Goal: Task Accomplishment & Management: Manage account settings

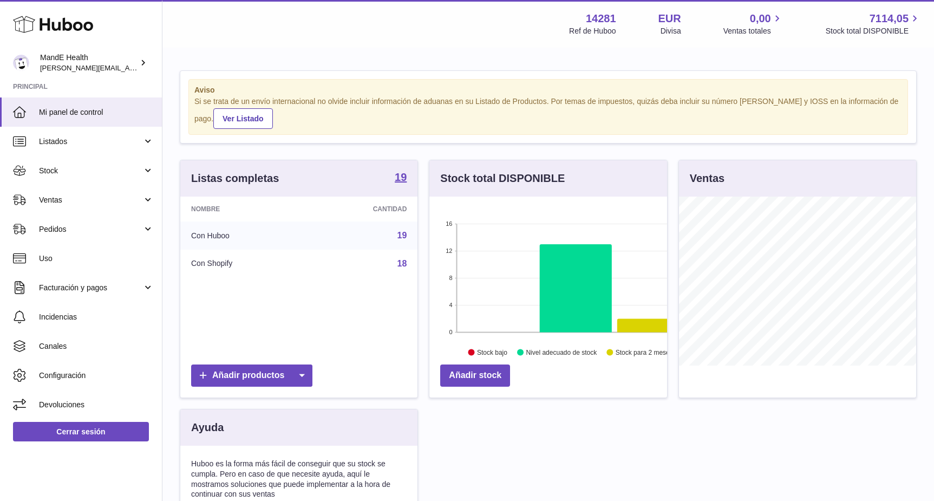
scroll to position [541346, 541278]
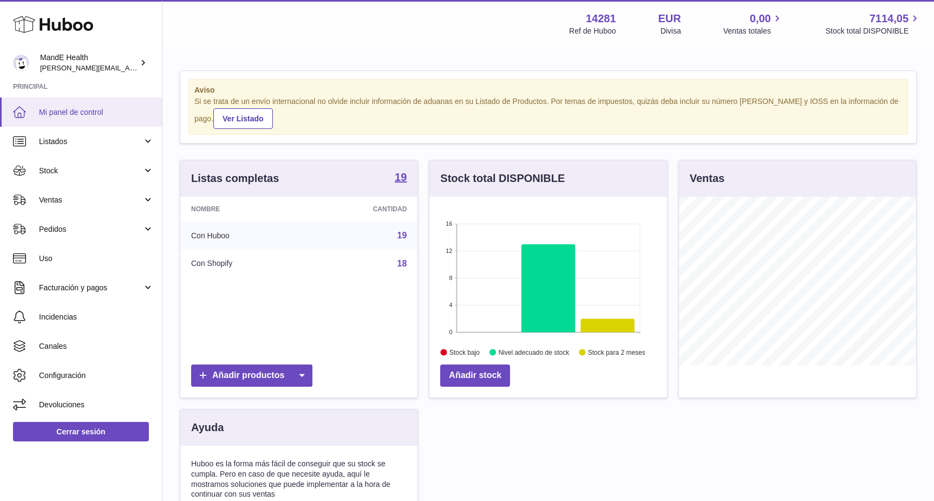
click at [66, 116] on span "Mi panel de control" at bounding box center [96, 112] width 115 height 10
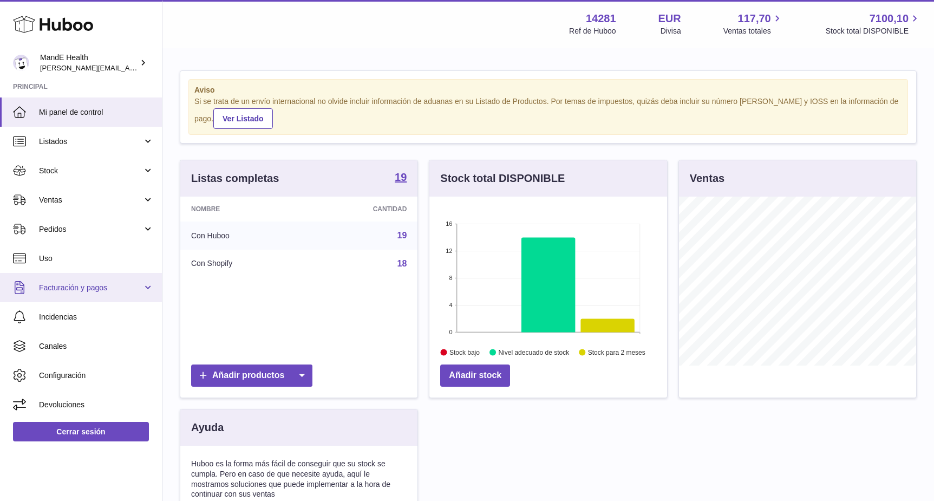
click at [67, 295] on link "Facturación y pagos" at bounding box center [81, 287] width 162 height 29
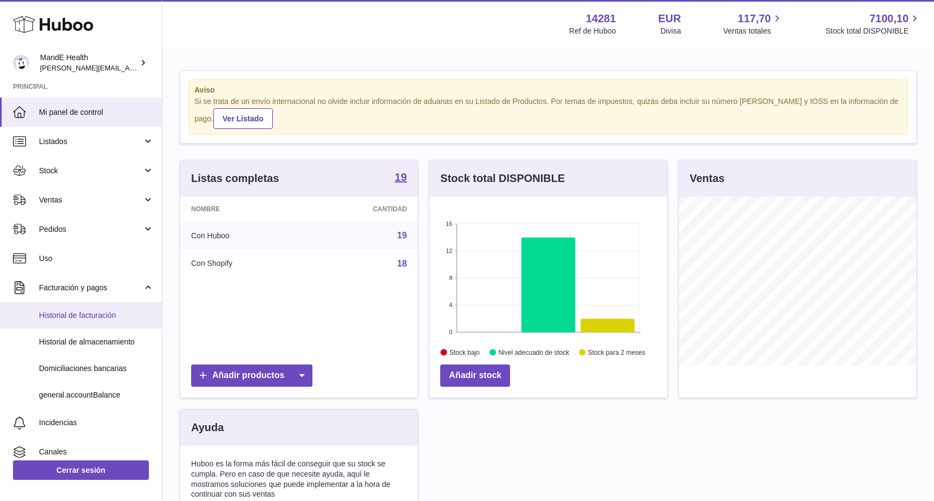
click at [73, 309] on link "Historial de facturación" at bounding box center [81, 315] width 162 height 27
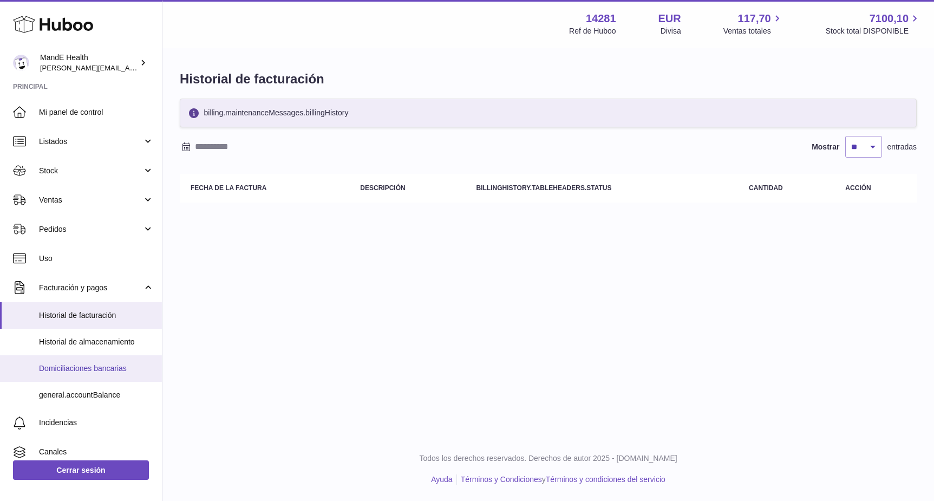
click at [72, 366] on span "Domiciliaciones bancarias" at bounding box center [96, 368] width 115 height 10
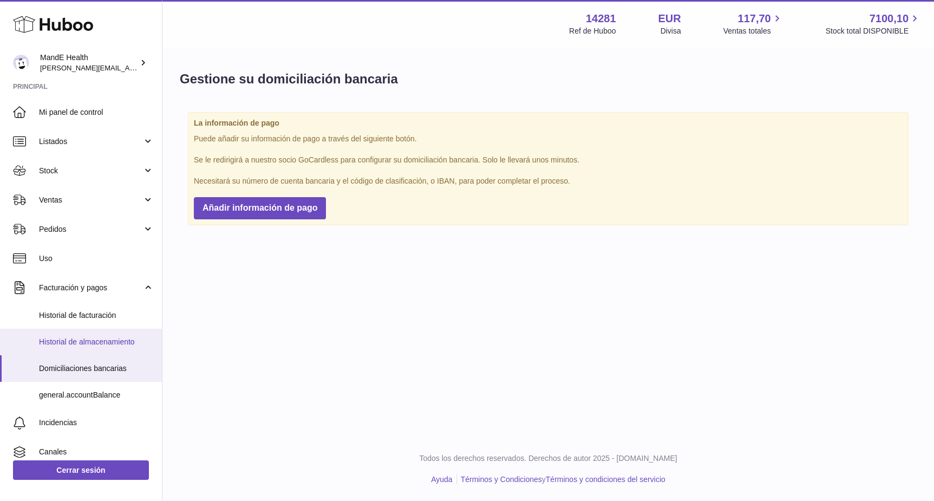
click at [73, 334] on link "Historial de almacenamiento" at bounding box center [81, 342] width 162 height 27
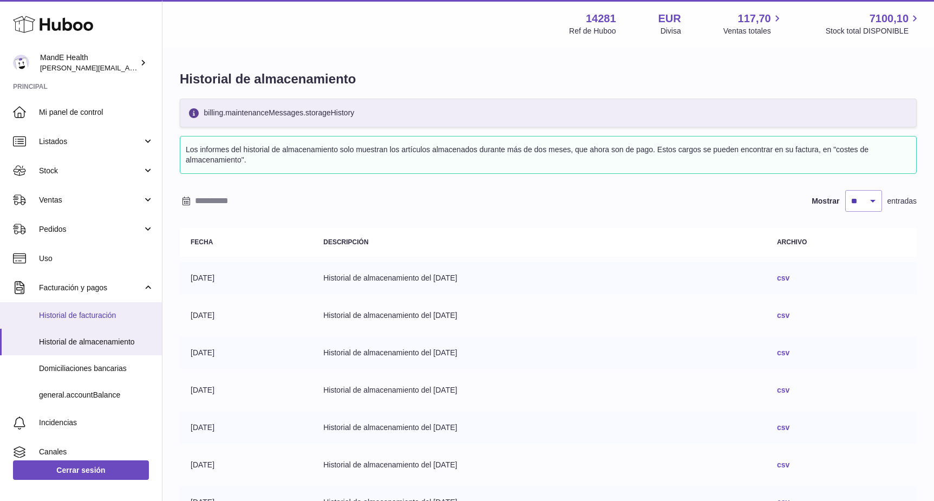
click at [71, 324] on link "Historial de facturación" at bounding box center [81, 315] width 162 height 27
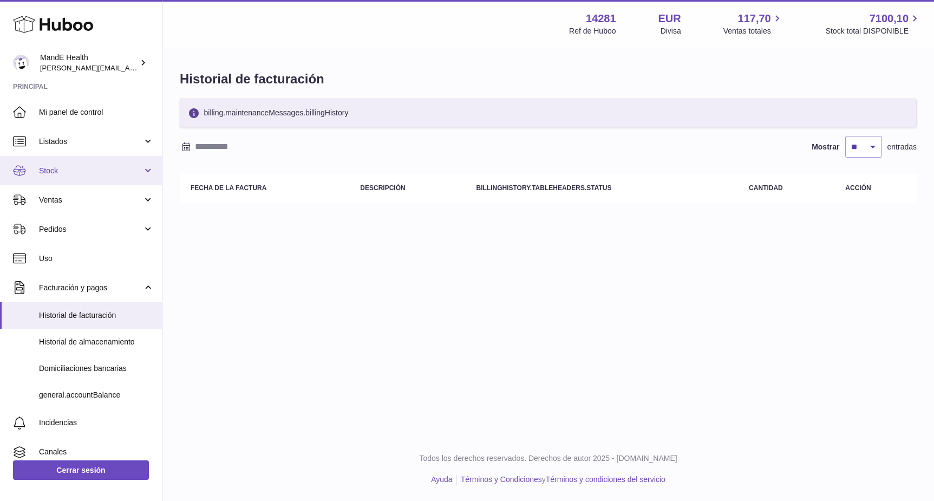
click at [53, 166] on span "Stock" at bounding box center [90, 171] width 103 height 10
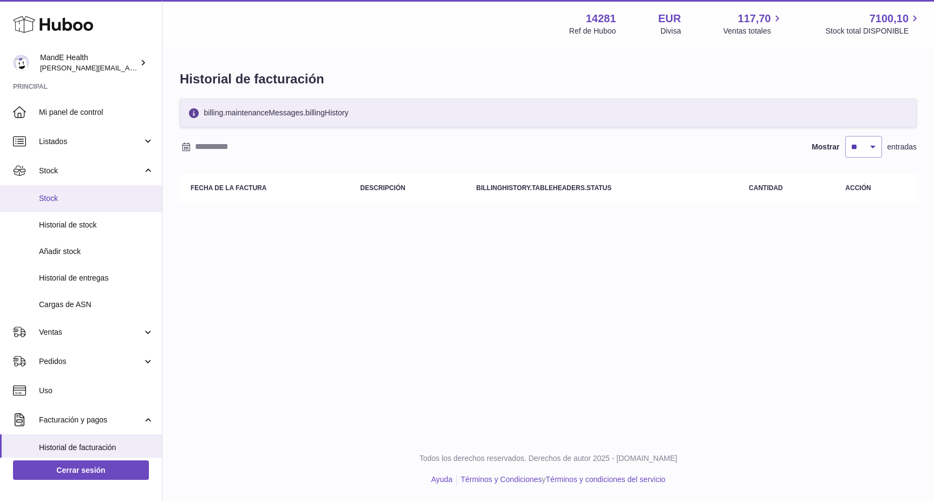
click at [55, 189] on link "Stock" at bounding box center [81, 198] width 162 height 27
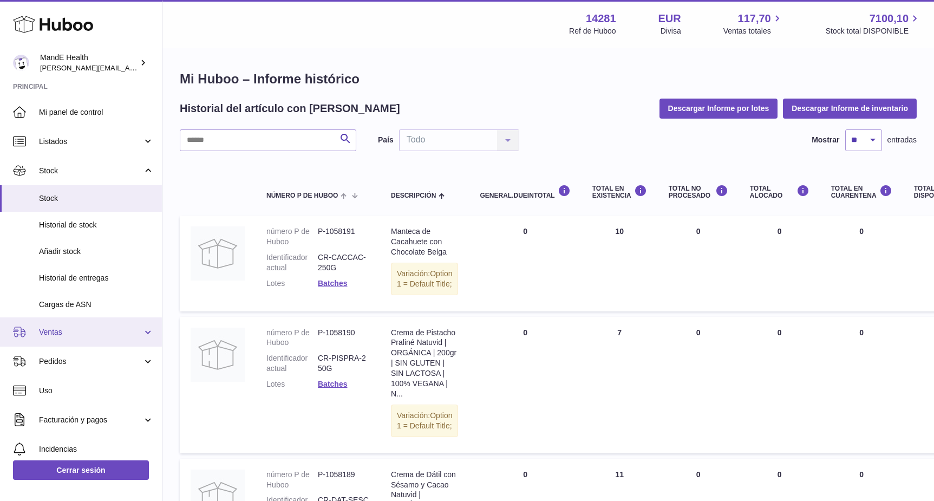
click at [51, 330] on span "Ventas" at bounding box center [90, 332] width 103 height 10
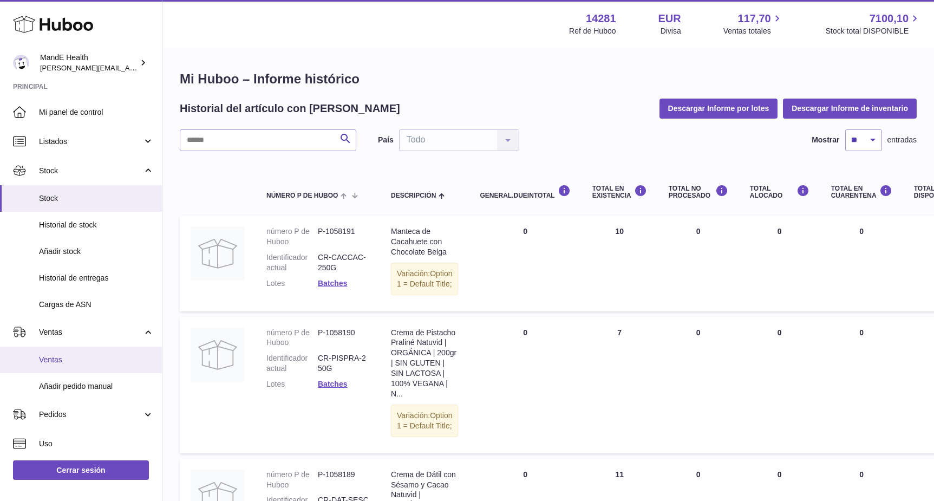
click at [57, 355] on span "Ventas" at bounding box center [96, 360] width 115 height 10
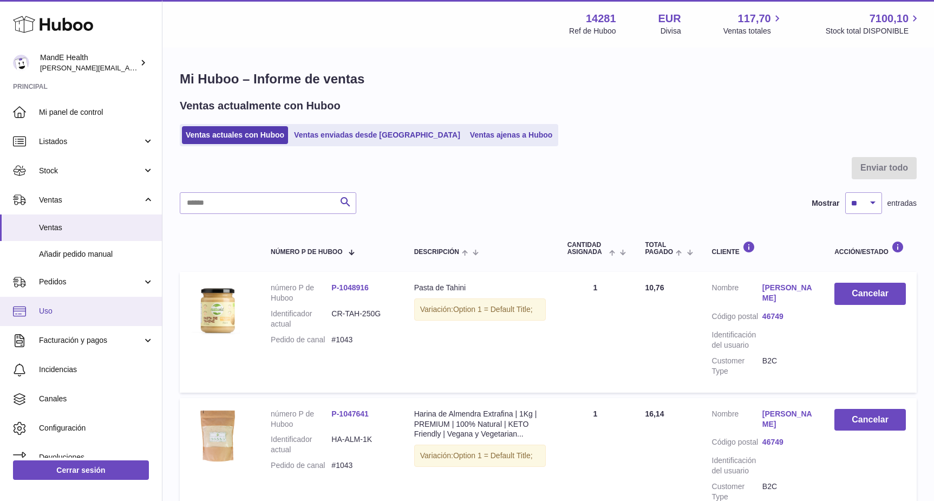
click at [61, 303] on link "Uso" at bounding box center [81, 311] width 162 height 29
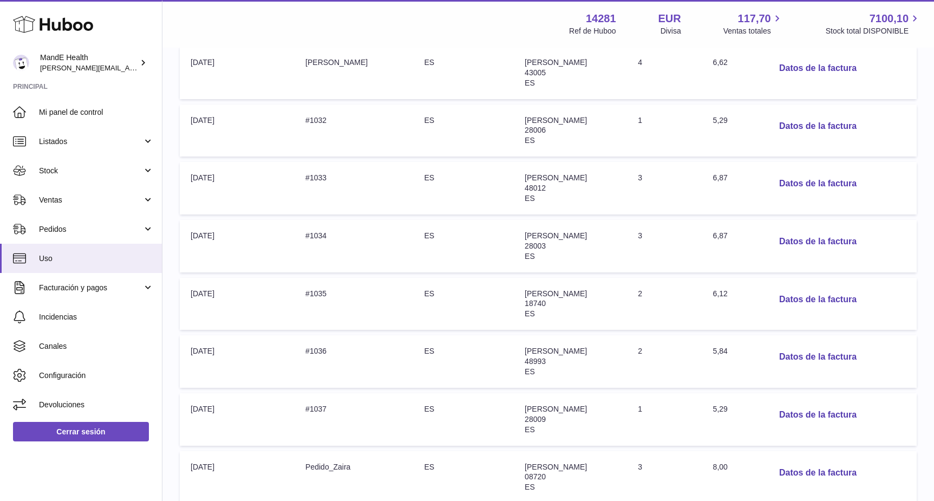
scroll to position [270, 0]
click at [832, 239] on button "Datos de la factura" at bounding box center [818, 242] width 95 height 22
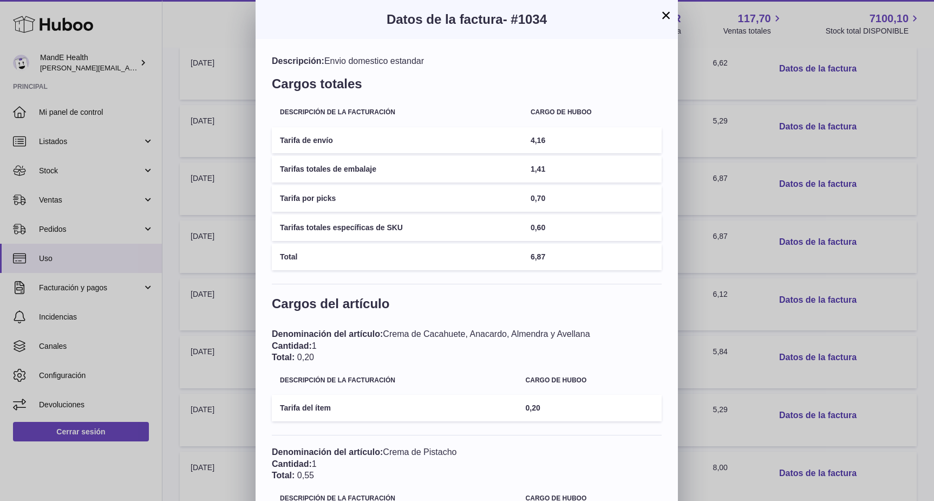
click at [667, 13] on button "×" at bounding box center [666, 15] width 13 height 13
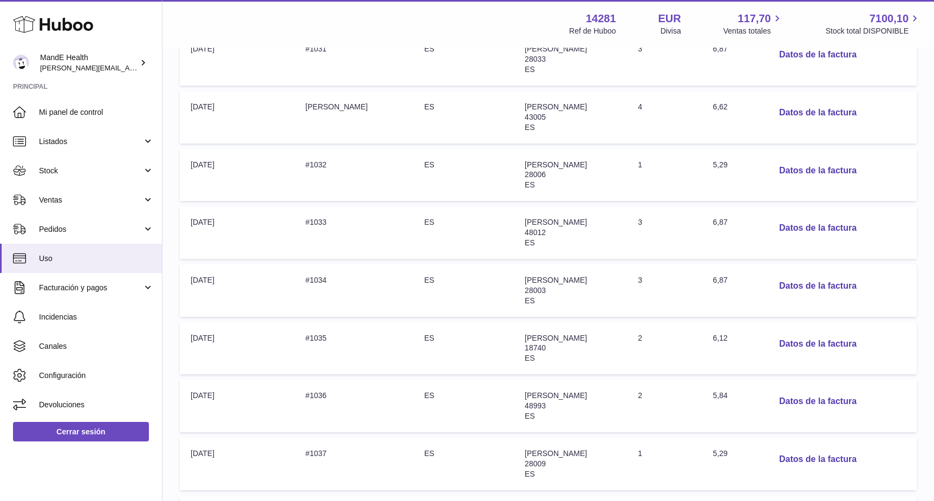
scroll to position [233, 0]
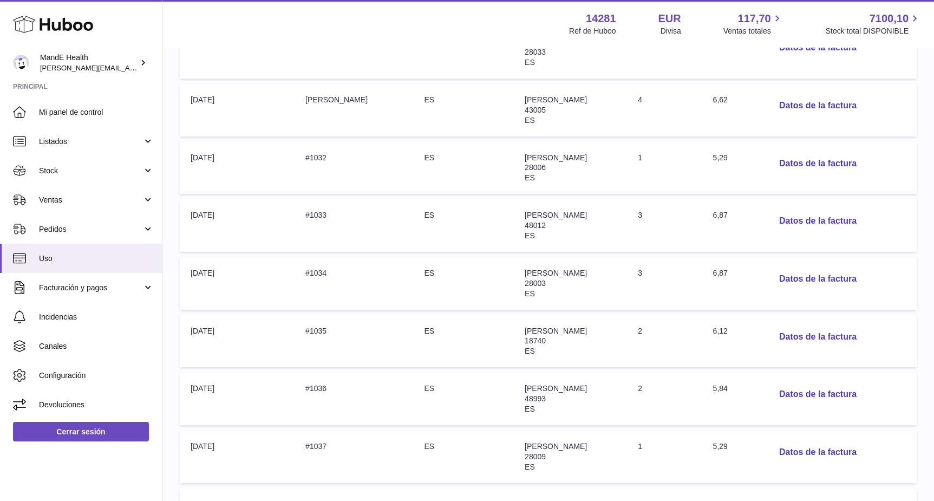
drag, startPoint x: 644, startPoint y: 268, endPoint x: 728, endPoint y: 273, distance: 84.1
click at [728, 273] on tr "Fecha del pedido: 06-oct-2025 Número de pedido: #1034 País de origen: ES Direcc…" at bounding box center [548, 283] width 737 height 53
click at [837, 331] on button "Datos de la factura" at bounding box center [818, 337] width 95 height 22
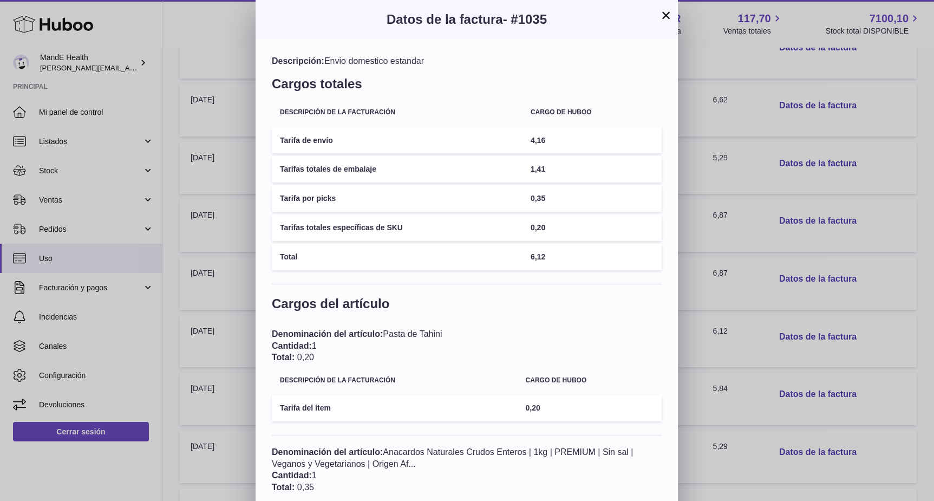
click at [666, 14] on button "×" at bounding box center [666, 15] width 13 height 13
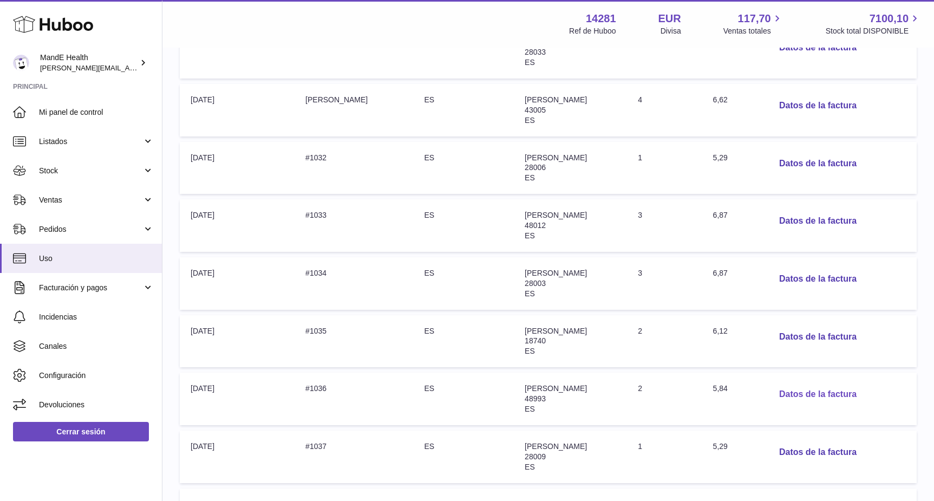
click at [791, 395] on button "Datos de la factura" at bounding box center [818, 394] width 95 height 22
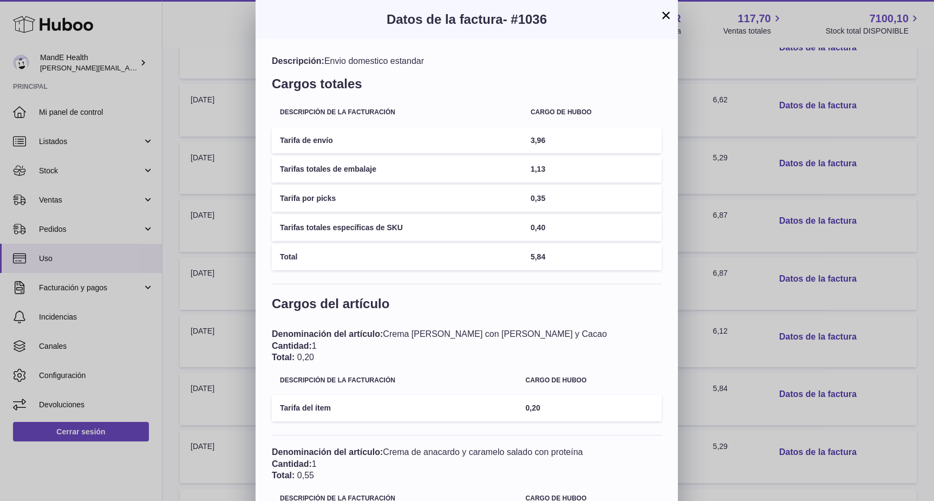
click at [666, 18] on button "×" at bounding box center [666, 15] width 13 height 13
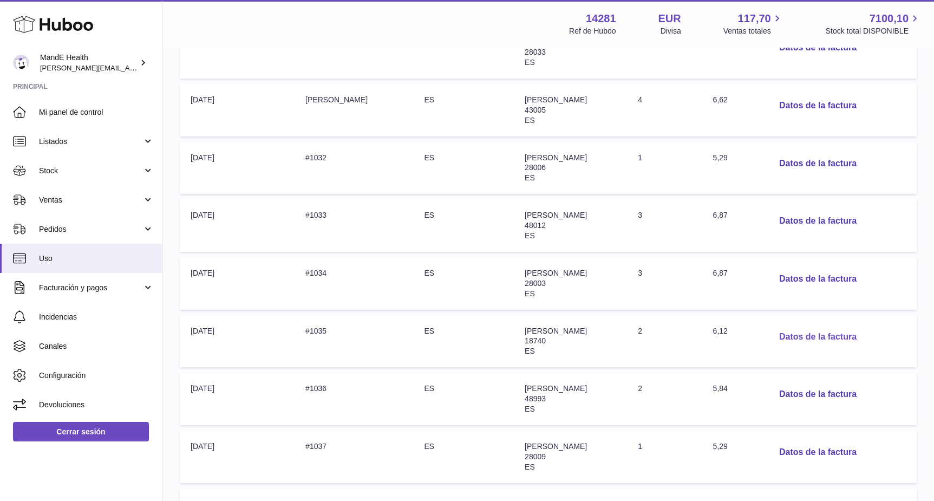
click at [803, 336] on button "Datos de la factura" at bounding box center [818, 337] width 95 height 22
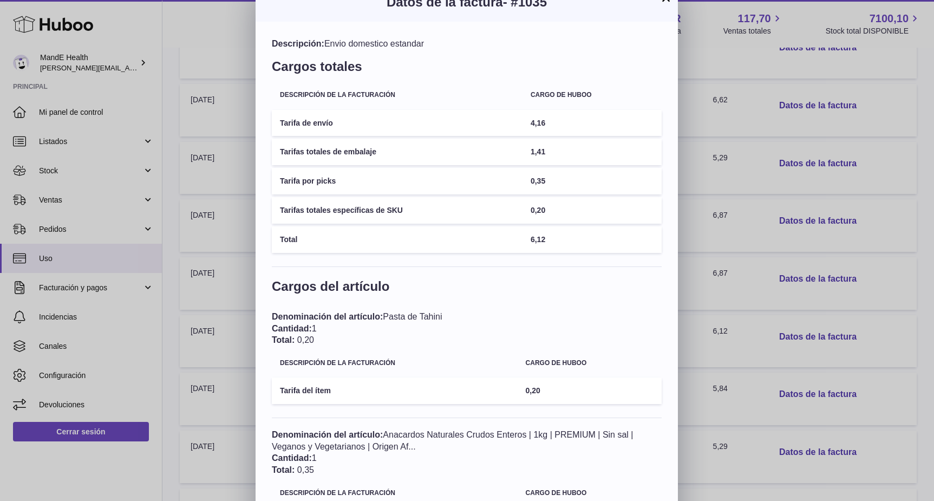
scroll to position [0, 0]
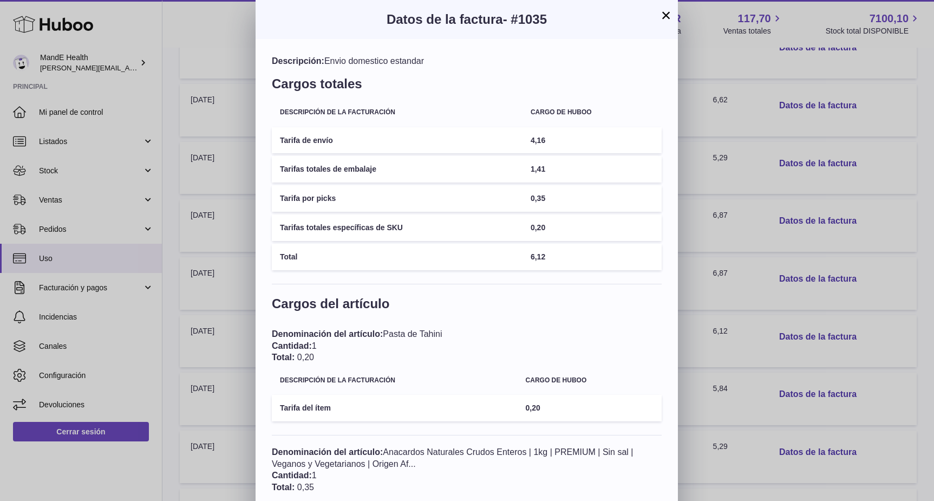
click at [667, 17] on button "×" at bounding box center [666, 15] width 13 height 13
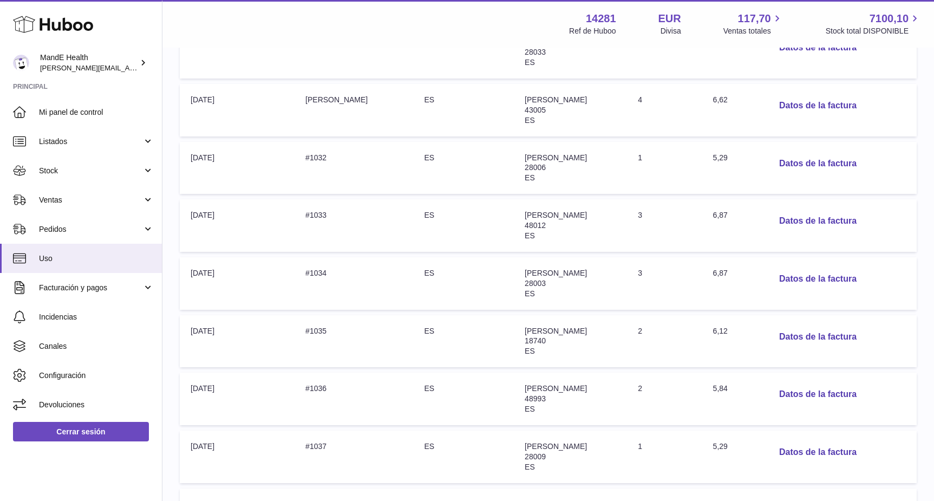
click at [597, 288] on td "Dirección: Alejandra Mendieta 28003 ES" at bounding box center [570, 283] width 113 height 53
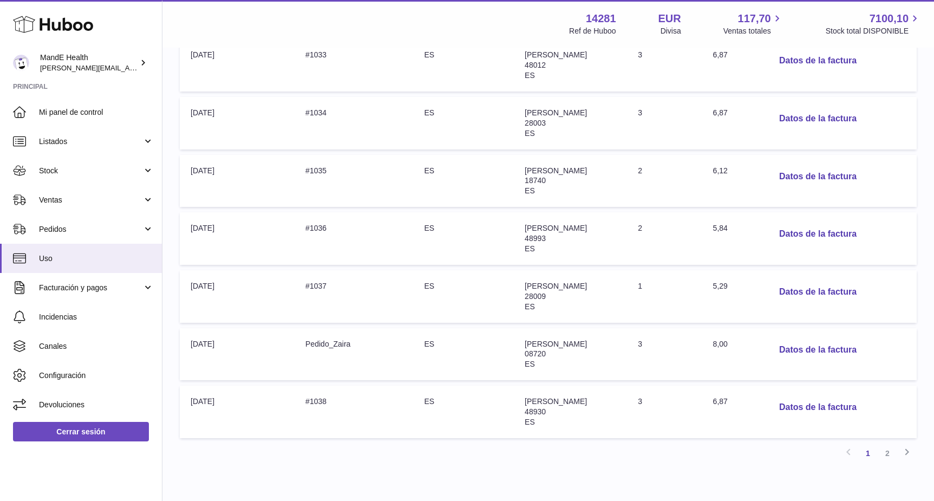
scroll to position [394, 0]
click at [350, 413] on td "Número de pedido: #1038" at bounding box center [354, 410] width 119 height 53
click at [832, 406] on button "Datos de la factura" at bounding box center [818, 406] width 95 height 22
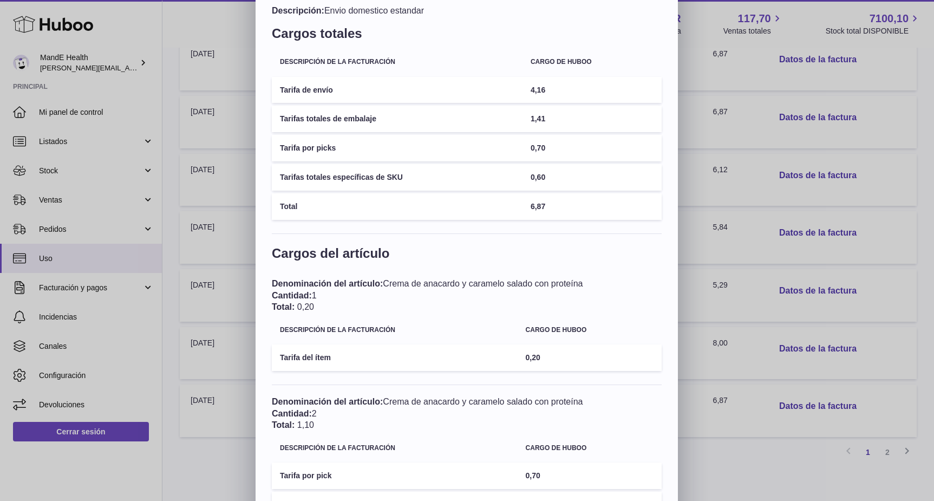
scroll to position [0, 0]
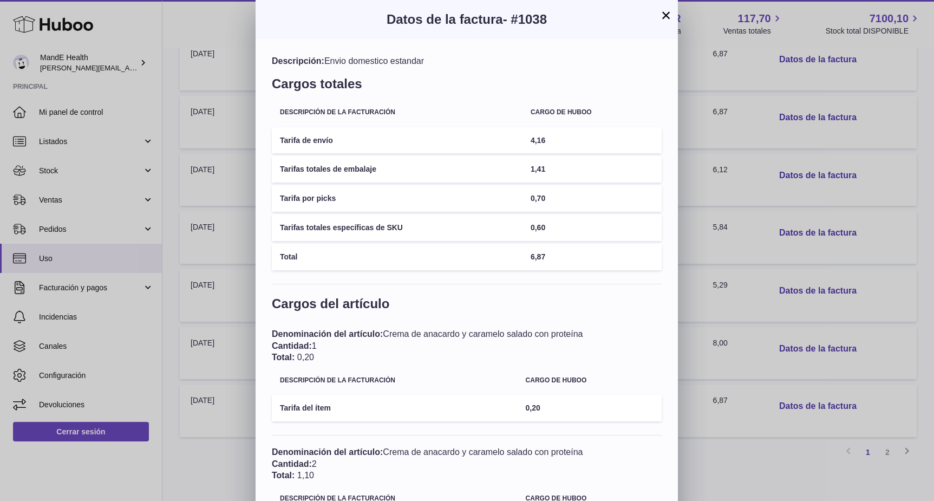
click at [666, 15] on button "×" at bounding box center [666, 15] width 13 height 13
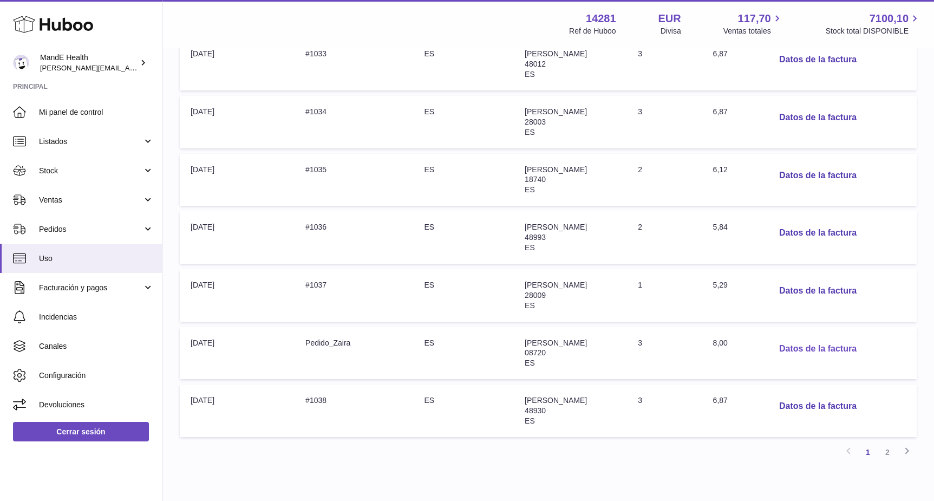
click at [792, 348] on button "Datos de la factura" at bounding box center [818, 349] width 95 height 22
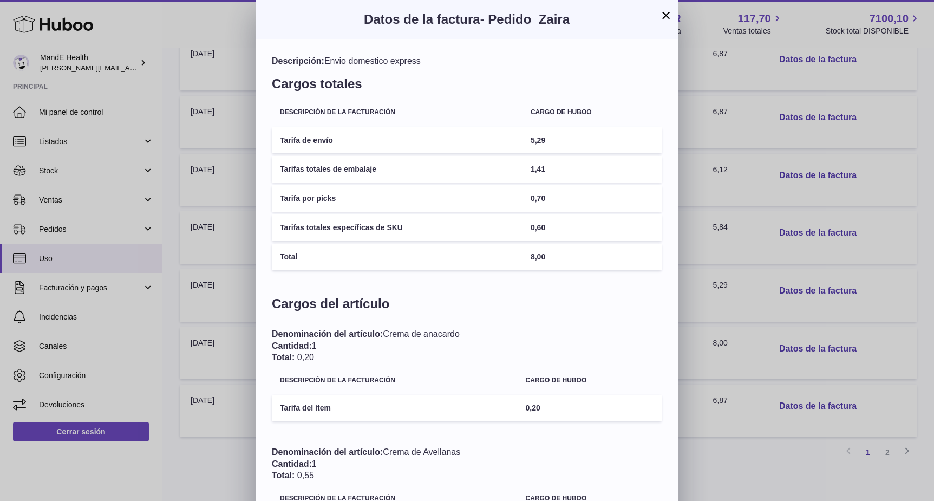
click at [665, 18] on button "×" at bounding box center [666, 15] width 13 height 13
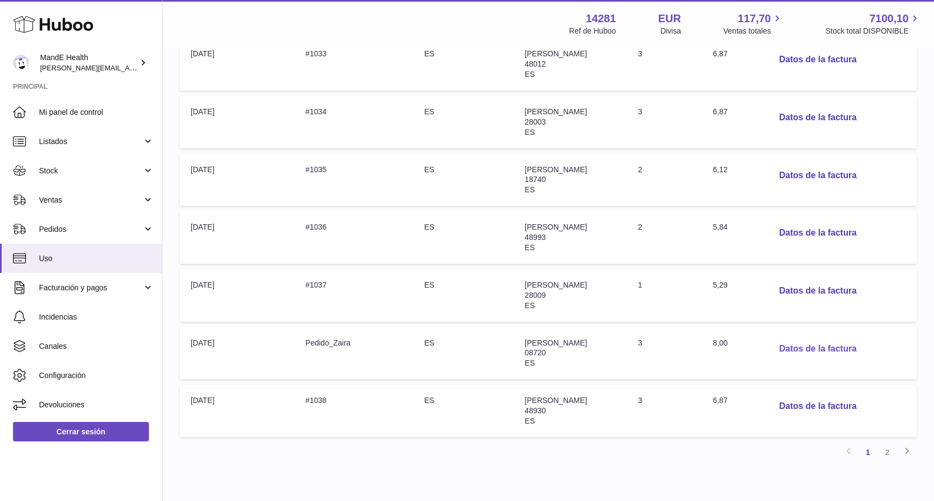
click at [806, 348] on button "Datos de la factura" at bounding box center [818, 349] width 95 height 22
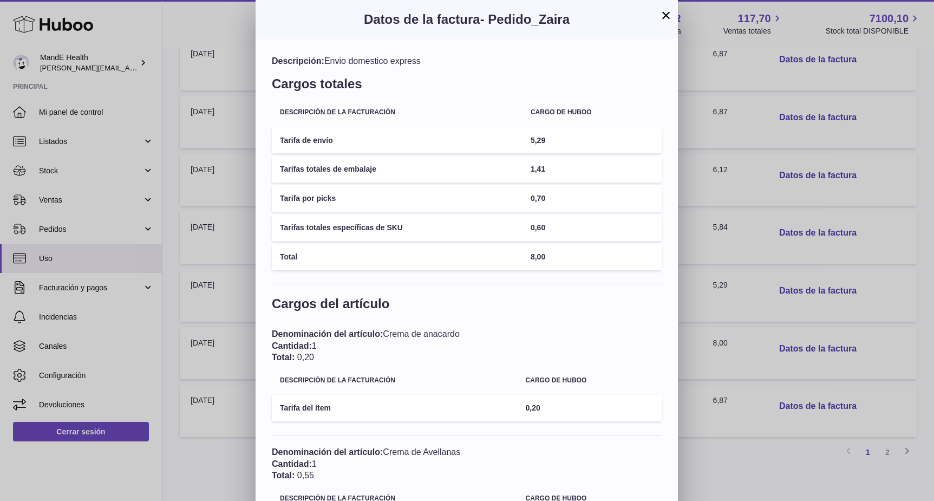
click at [662, 17] on button "×" at bounding box center [666, 15] width 13 height 13
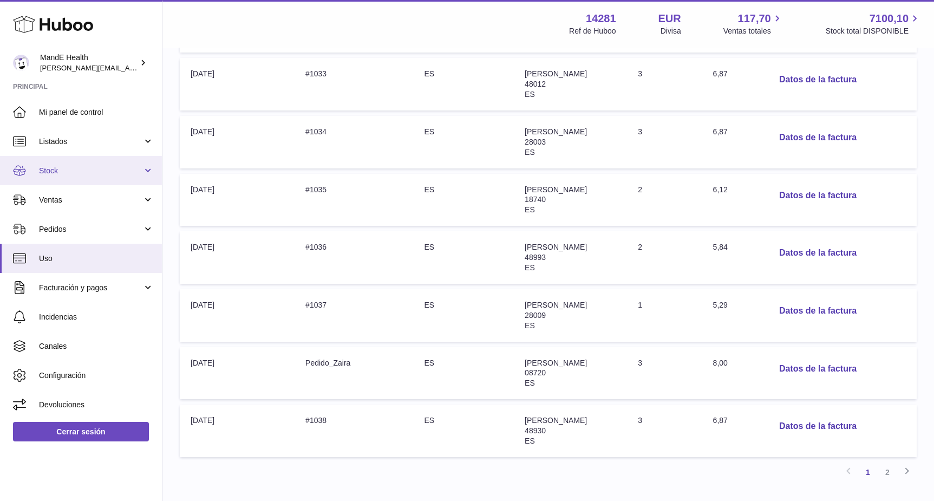
scroll to position [374, 0]
click at [830, 322] on button "Datos de la factura" at bounding box center [818, 312] width 95 height 22
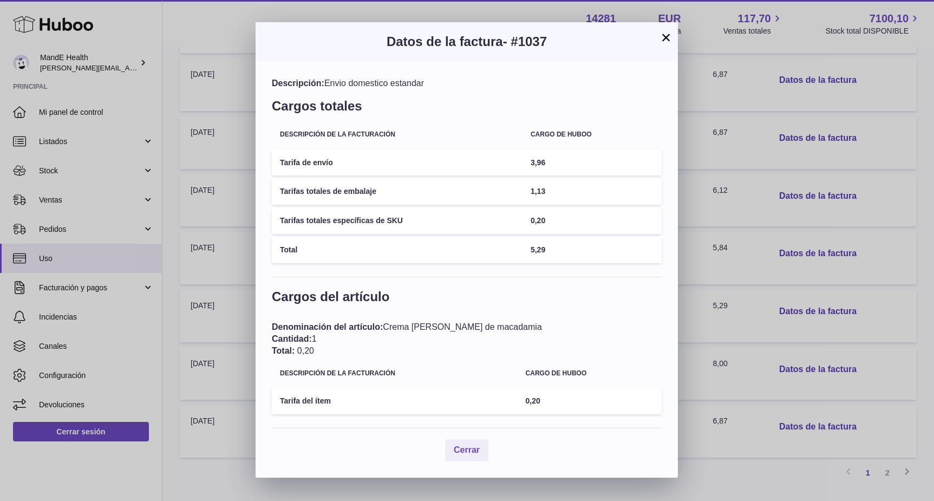
click at [665, 34] on button "×" at bounding box center [666, 37] width 13 height 13
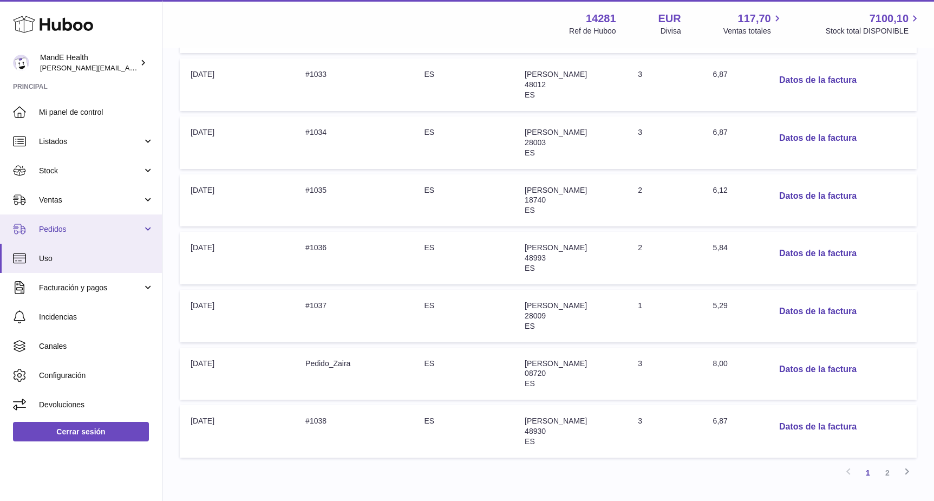
click at [68, 225] on span "Pedidos" at bounding box center [90, 229] width 103 height 10
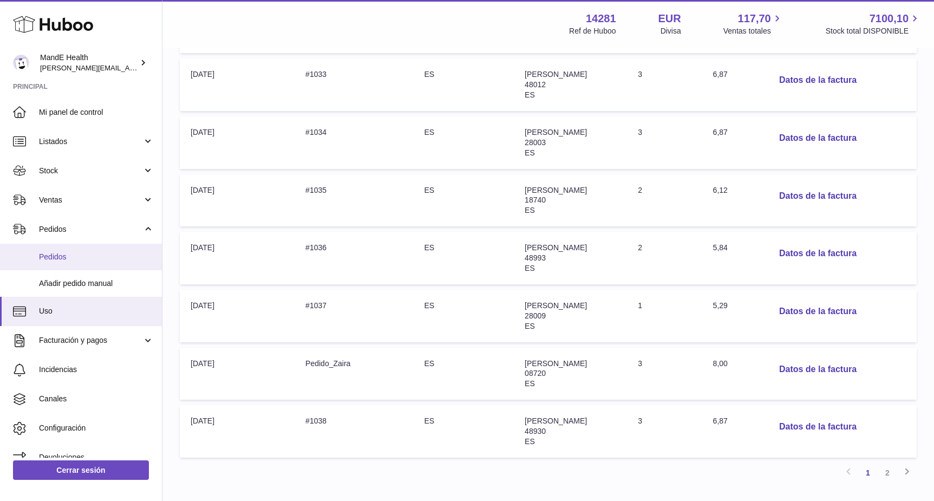
click at [64, 268] on link "Pedidos" at bounding box center [81, 257] width 162 height 27
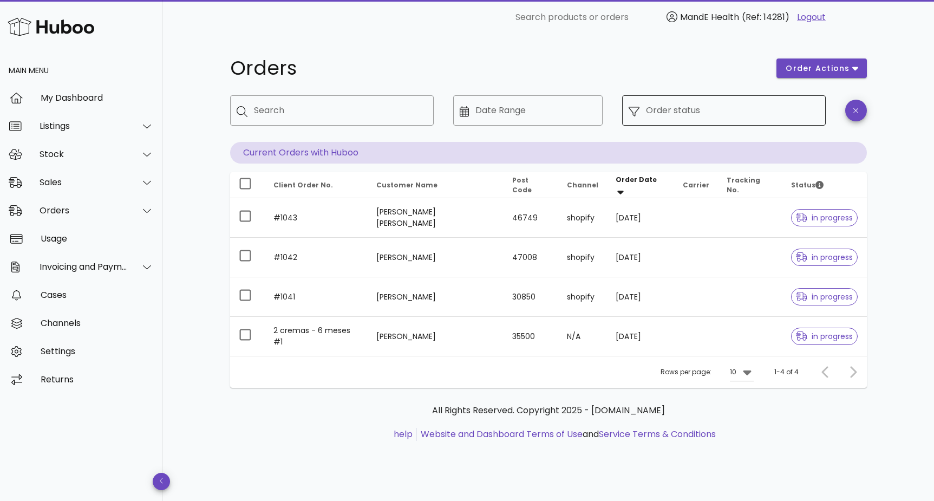
click at [671, 106] on input "Order status" at bounding box center [732, 110] width 173 height 17
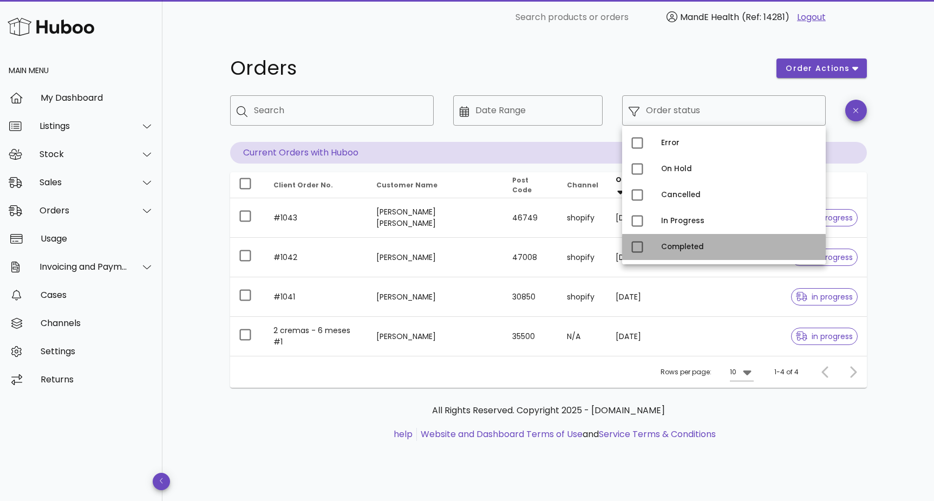
click at [662, 248] on div "Completed" at bounding box center [739, 247] width 156 height 9
type input "**********"
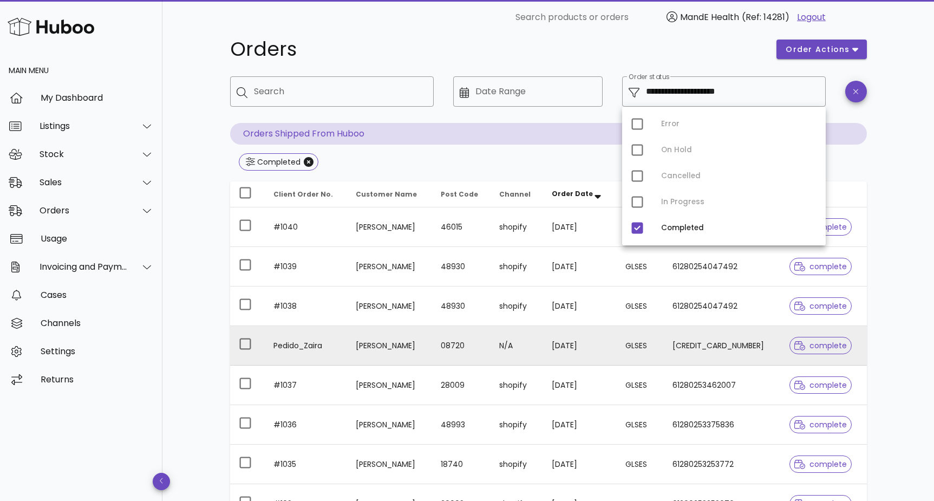
scroll to position [24, 0]
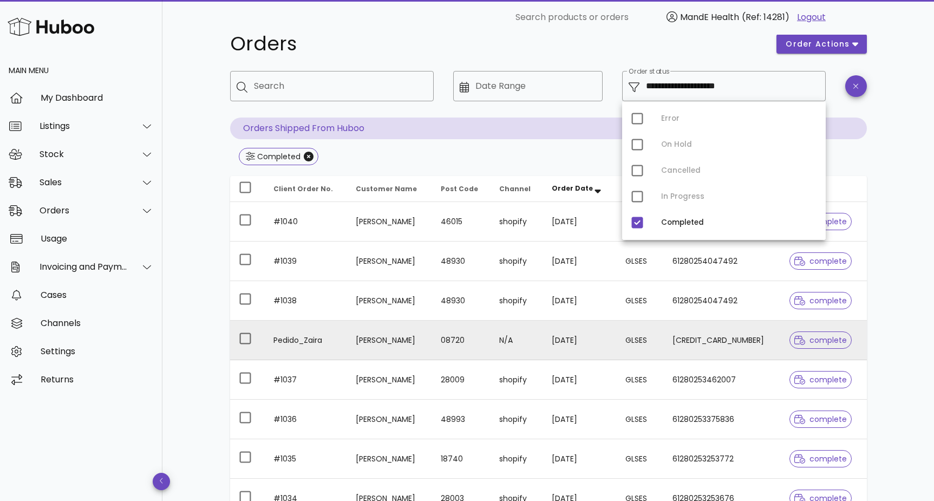
click at [804, 343] on div at bounding box center [801, 340] width 15 height 11
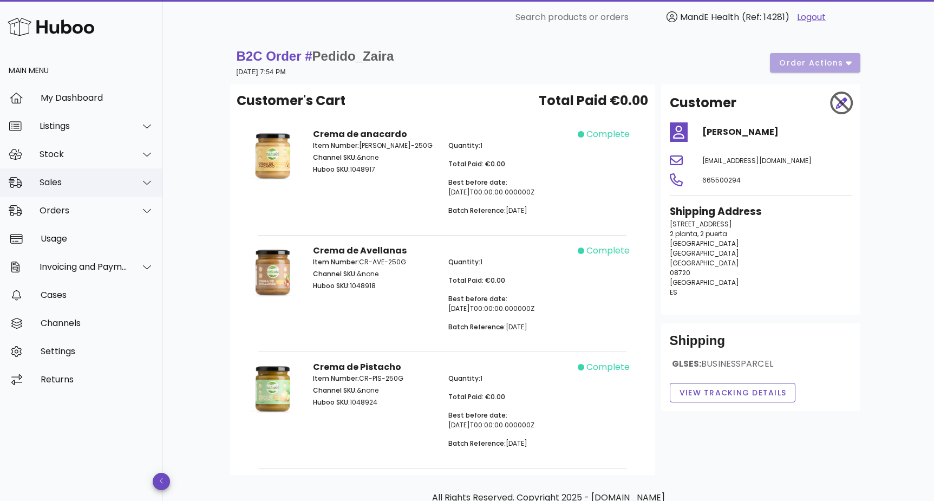
click at [94, 185] on div "Sales" at bounding box center [84, 182] width 88 height 10
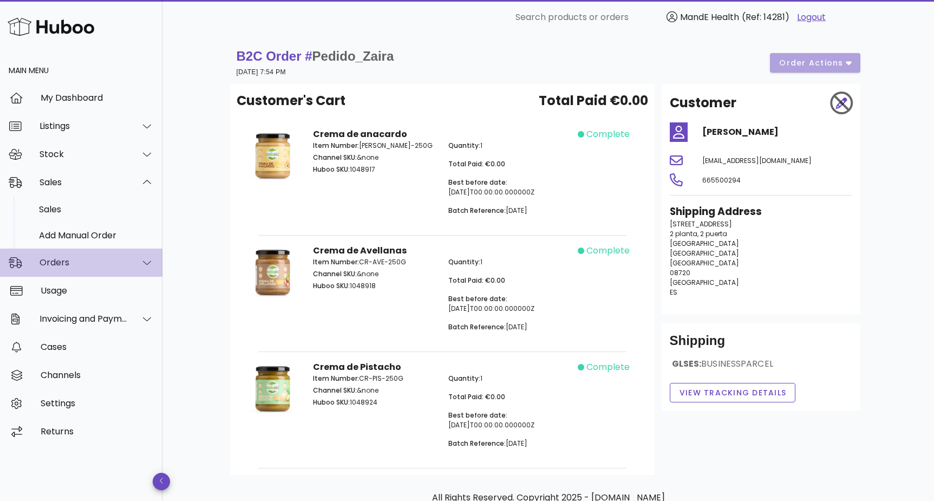
click at [67, 255] on div "Orders" at bounding box center [81, 263] width 162 height 28
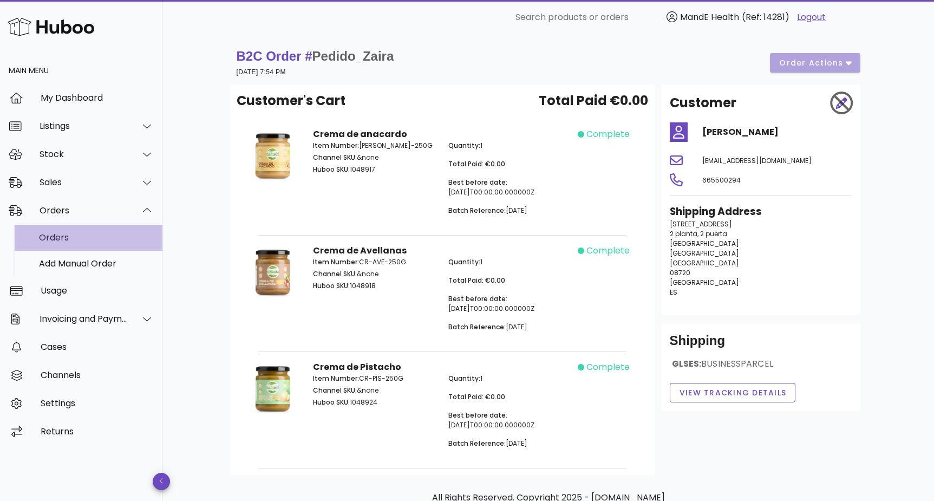
click at [69, 243] on div "Orders" at bounding box center [96, 237] width 115 height 23
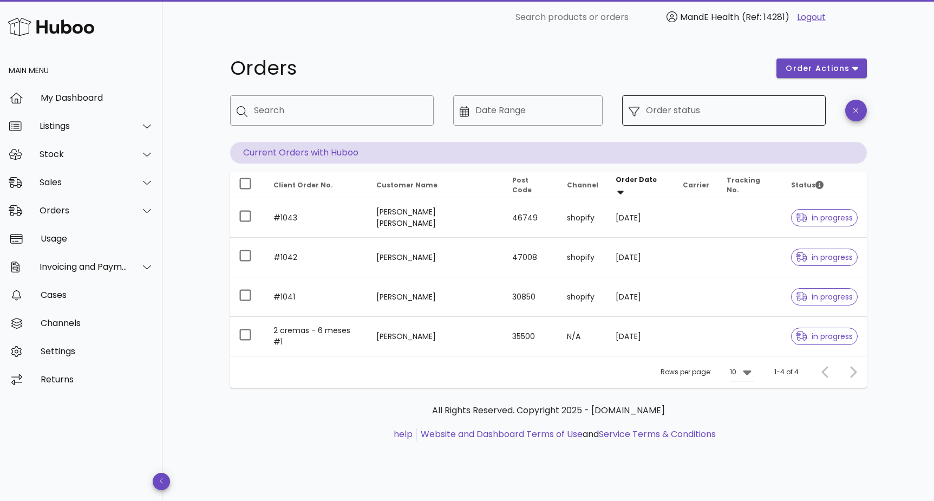
click at [706, 120] on div "Order status" at bounding box center [732, 110] width 173 height 30
click at [758, 119] on div "Order status" at bounding box center [732, 110] width 173 height 30
click at [634, 109] on icon at bounding box center [634, 111] width 11 height 11
click at [714, 115] on input "Order status" at bounding box center [732, 110] width 173 height 17
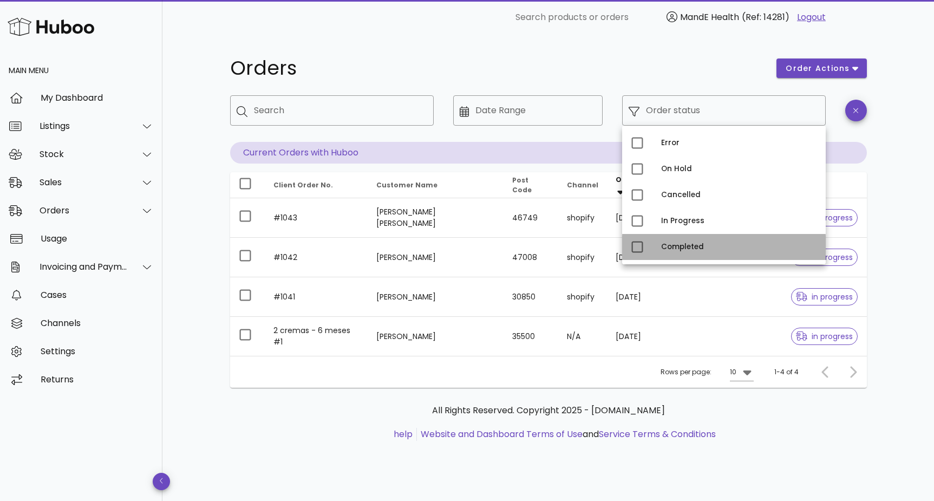
click at [662, 246] on div "Completed" at bounding box center [739, 247] width 156 height 9
type input "**********"
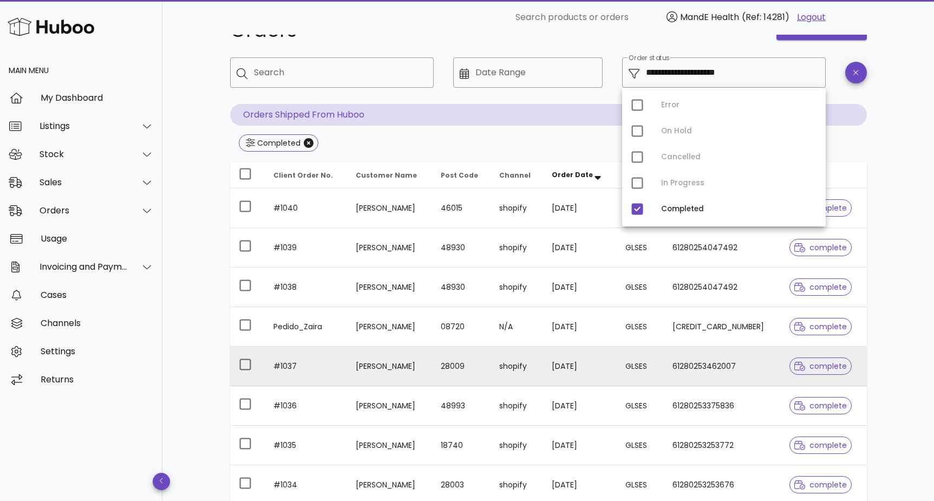
scroll to position [42, 0]
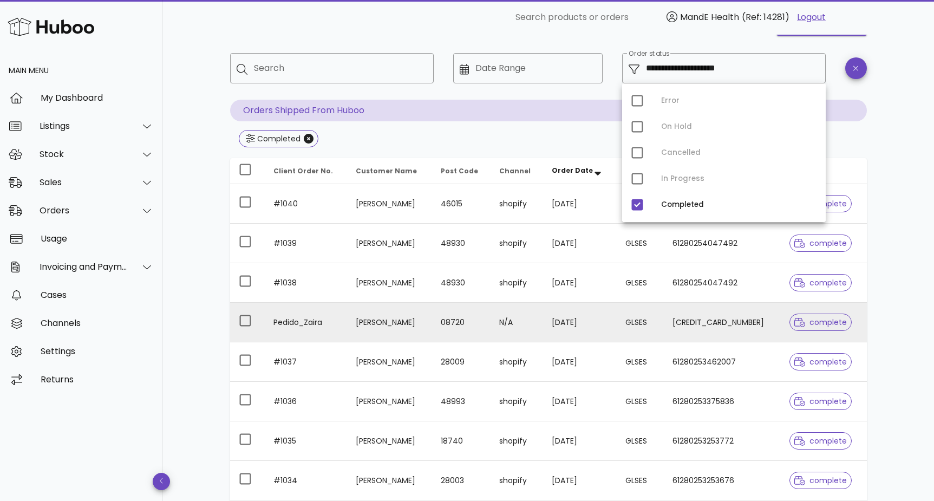
click at [374, 322] on td "[PERSON_NAME]" at bounding box center [389, 323] width 84 height 40
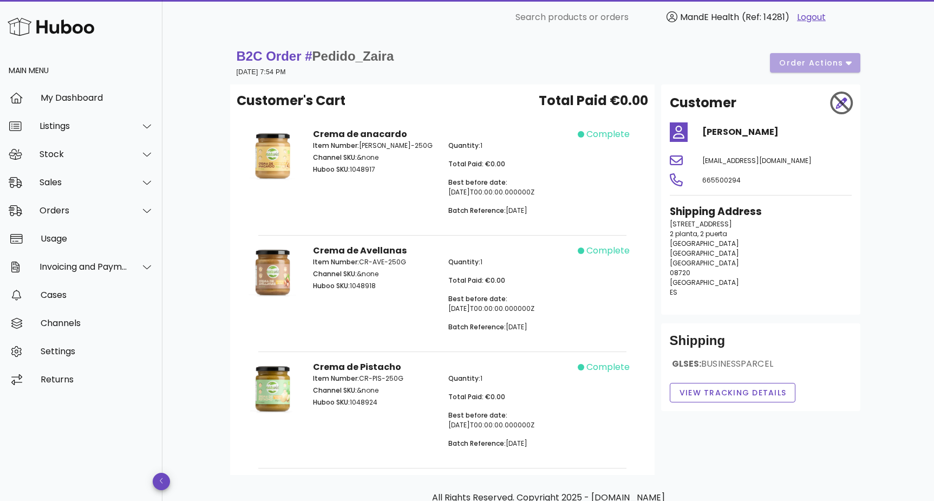
click at [840, 106] on div at bounding box center [842, 103] width 32 height 32
click at [842, 103] on div at bounding box center [842, 103] width 32 height 32
click at [72, 232] on div "Usage" at bounding box center [97, 238] width 113 height 23
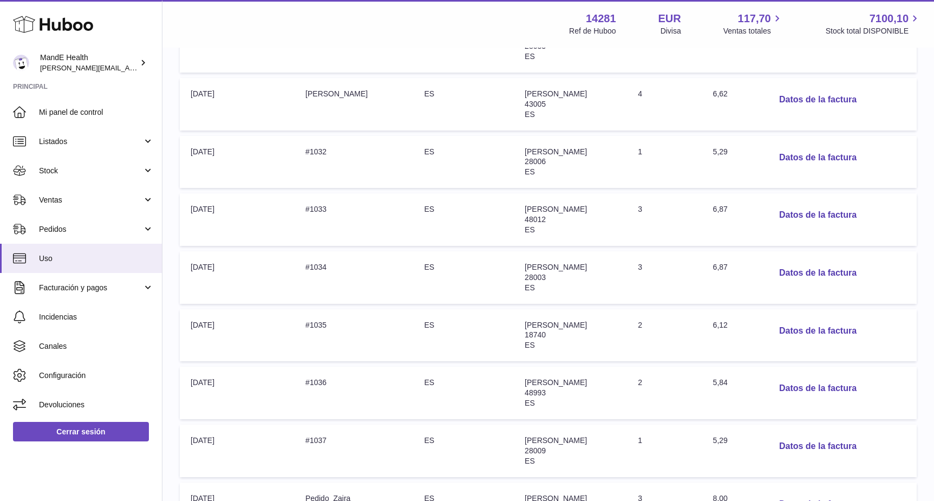
scroll to position [237, 0]
click at [792, 332] on button "Datos de la factura" at bounding box center [818, 333] width 95 height 22
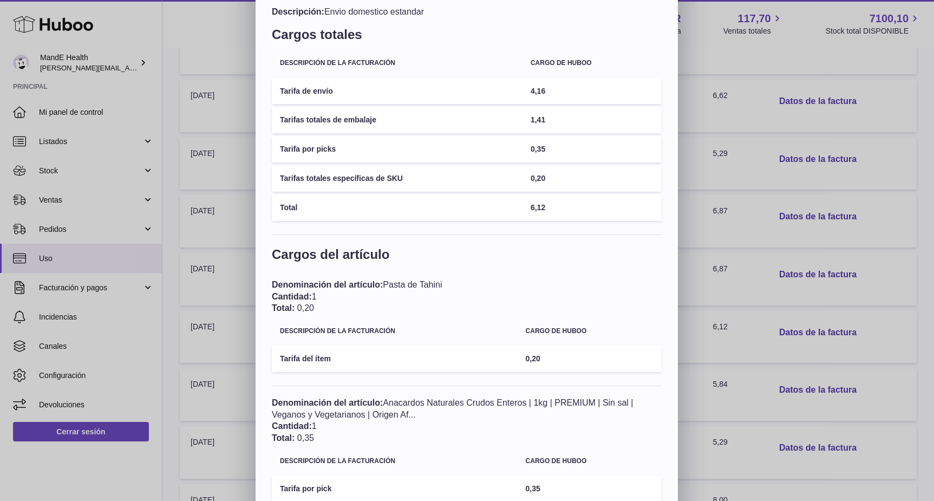
scroll to position [0, 0]
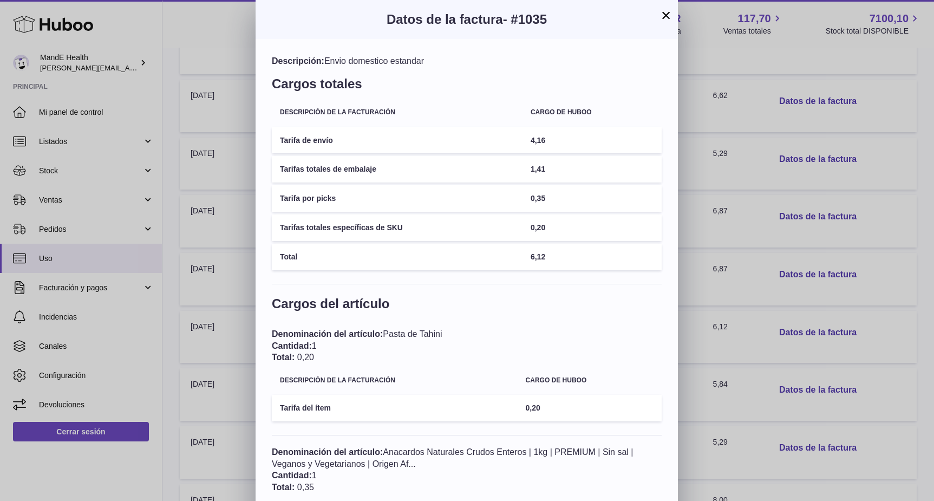
click at [667, 15] on button "×" at bounding box center [666, 15] width 13 height 13
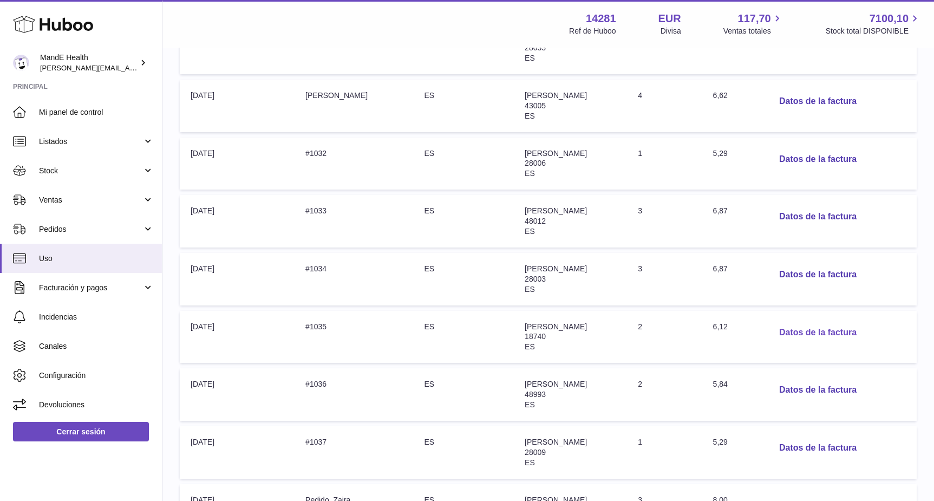
click at [797, 338] on button "Datos de la factura" at bounding box center [818, 333] width 95 height 22
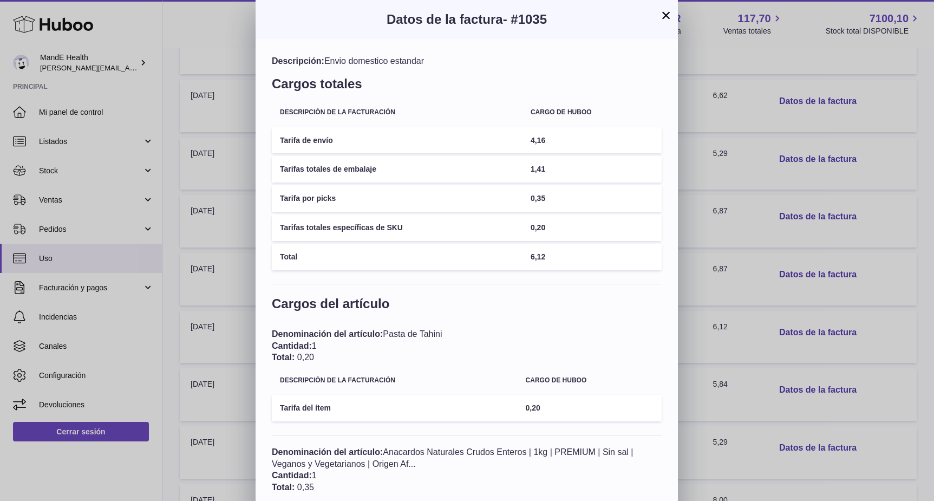
drag, startPoint x: 667, startPoint y: 18, endPoint x: 669, endPoint y: 24, distance: 7.0
click at [667, 18] on button "×" at bounding box center [666, 15] width 13 height 13
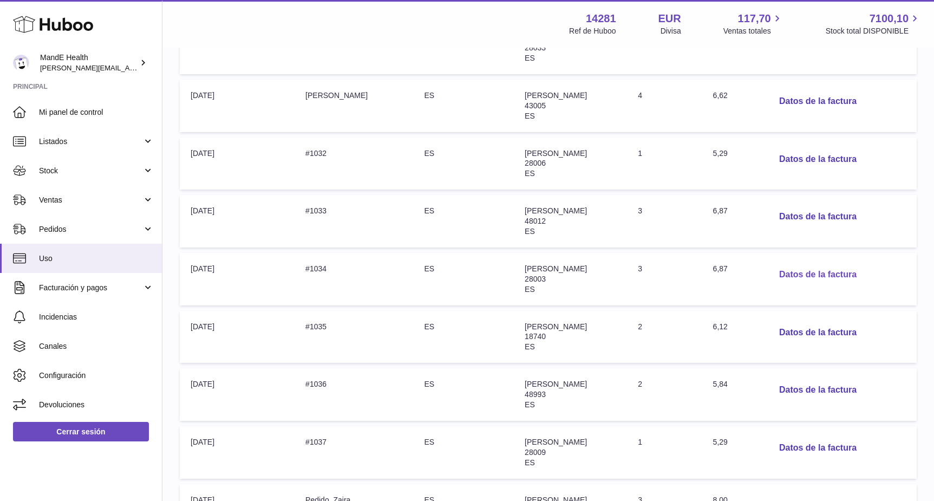
click at [791, 282] on button "Datos de la factura" at bounding box center [818, 275] width 95 height 22
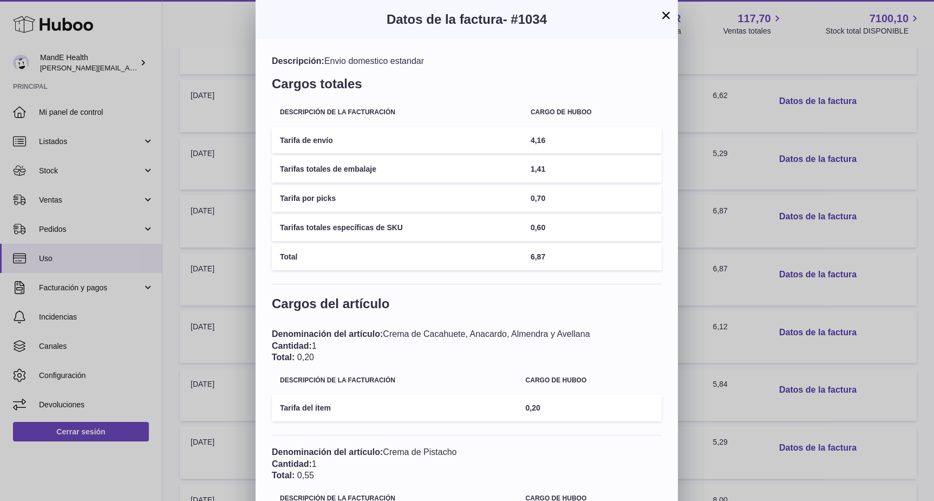
click at [671, 17] on button "×" at bounding box center [666, 15] width 13 height 13
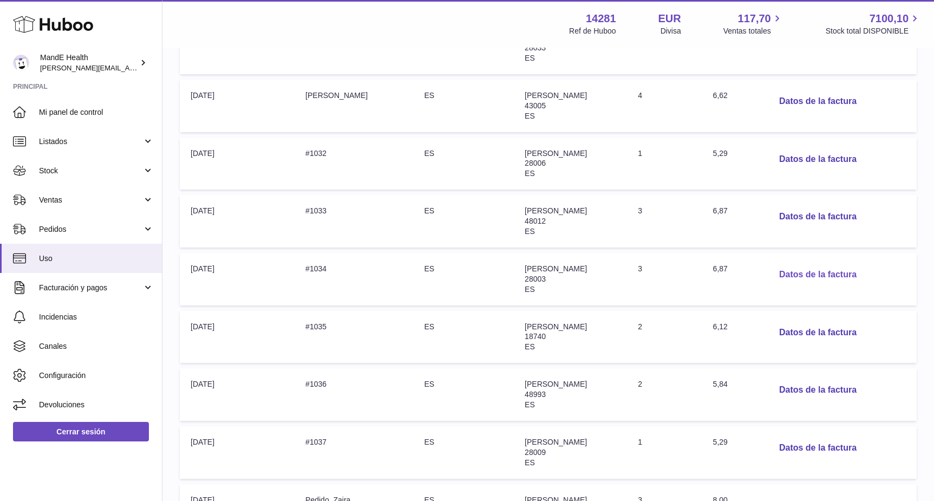
click at [797, 281] on button "Datos de la factura" at bounding box center [818, 275] width 95 height 22
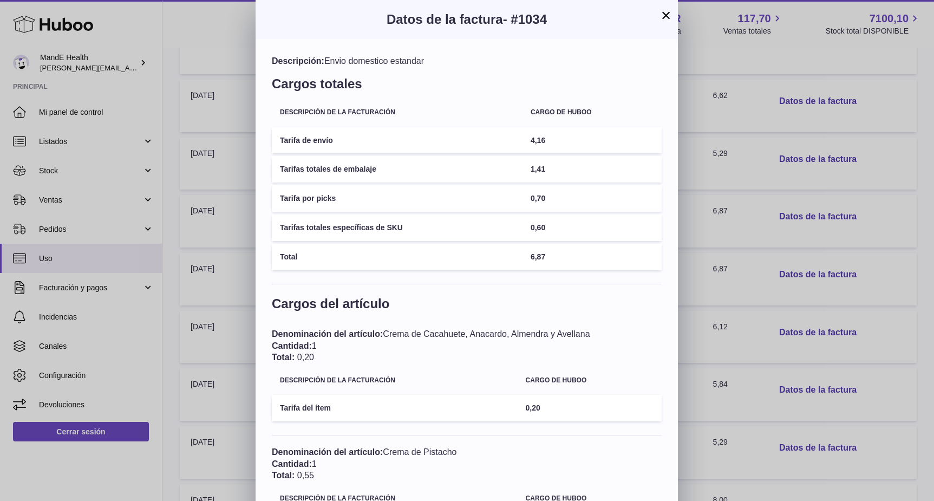
click at [795, 315] on div "× Datos de la factura - #1034 Descripción: Envio domestico estandar Cargos tota…" at bounding box center [467, 389] width 934 height 779
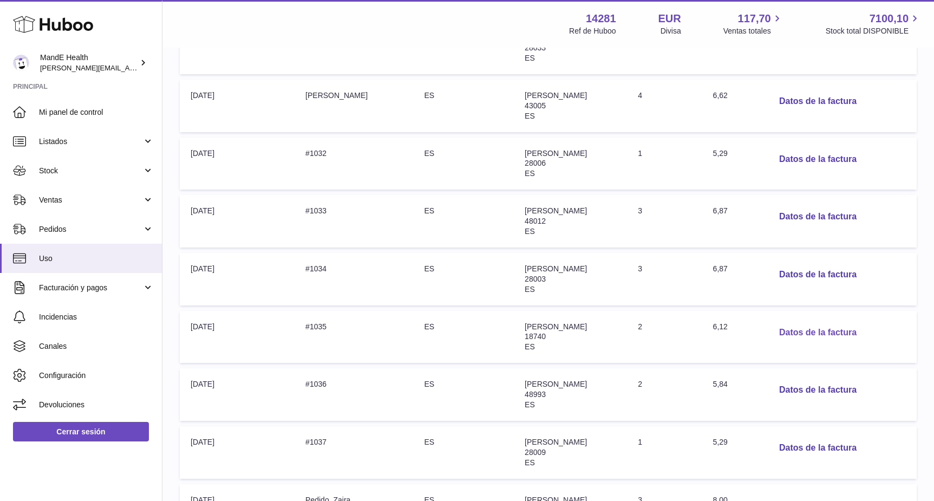
click at [803, 331] on button "Datos de la factura" at bounding box center [818, 333] width 95 height 22
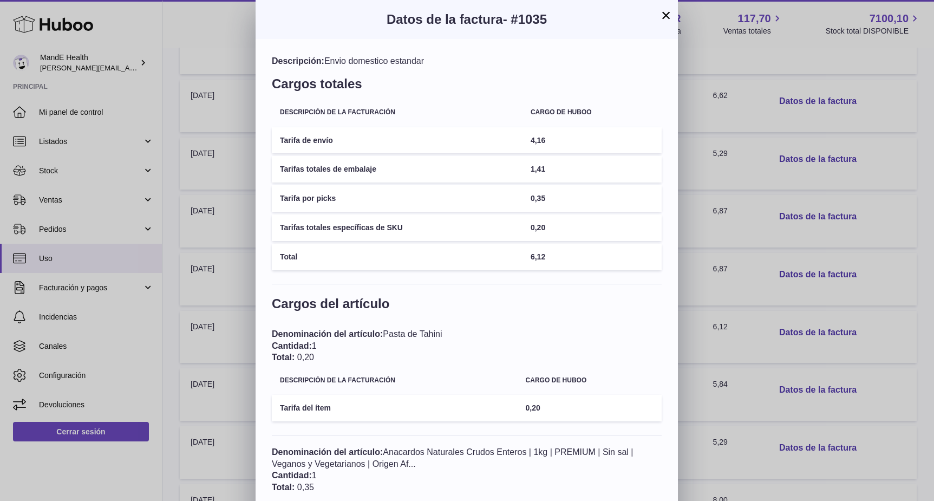
click at [665, 19] on button "×" at bounding box center [666, 15] width 13 height 13
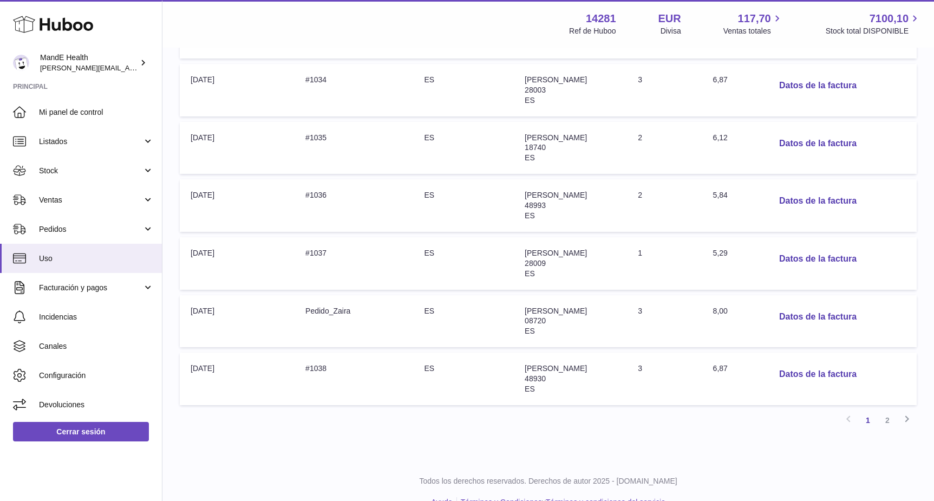
scroll to position [428, 0]
click at [891, 416] on link "2" at bounding box center [887, 417] width 19 height 19
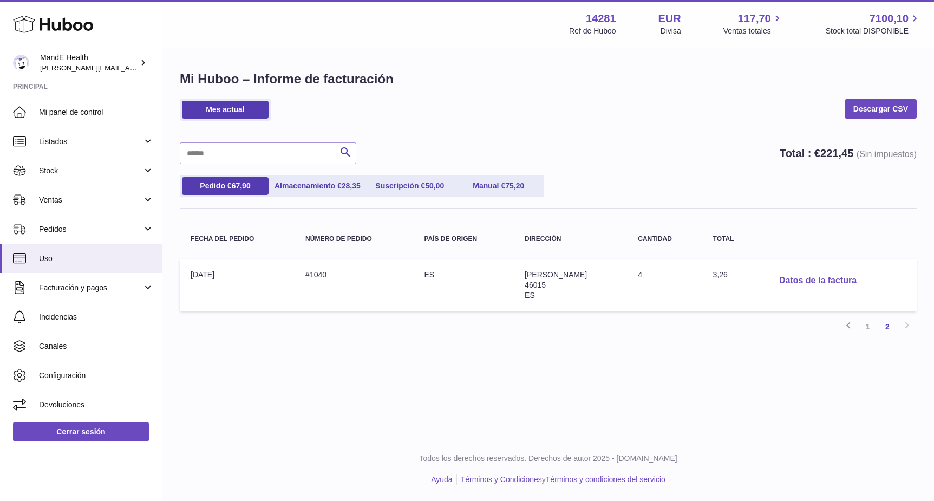
click at [814, 275] on button "Datos de la factura" at bounding box center [818, 281] width 95 height 22
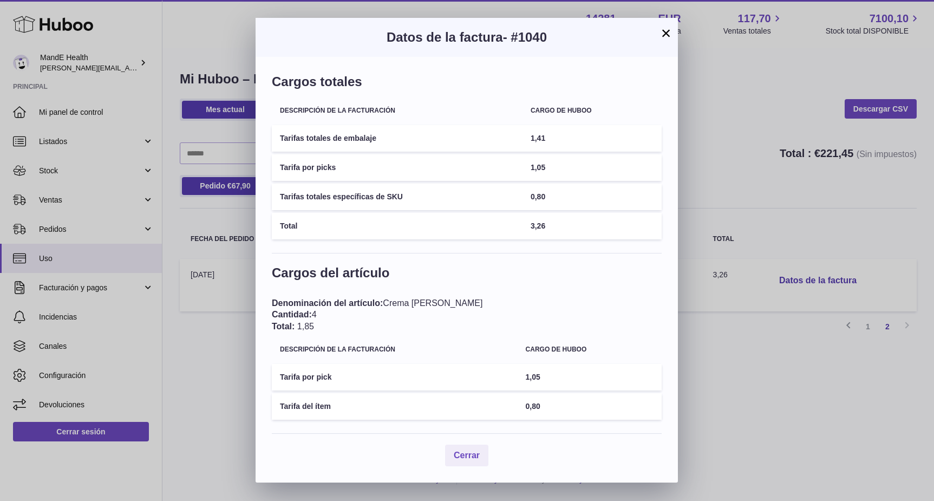
click at [666, 27] on button "×" at bounding box center [666, 33] width 13 height 13
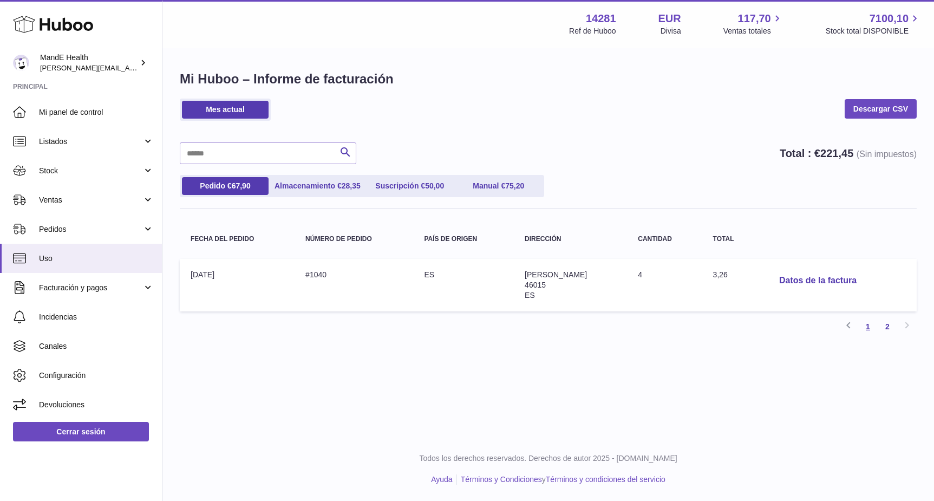
click at [869, 325] on link "1" at bounding box center [867, 326] width 19 height 19
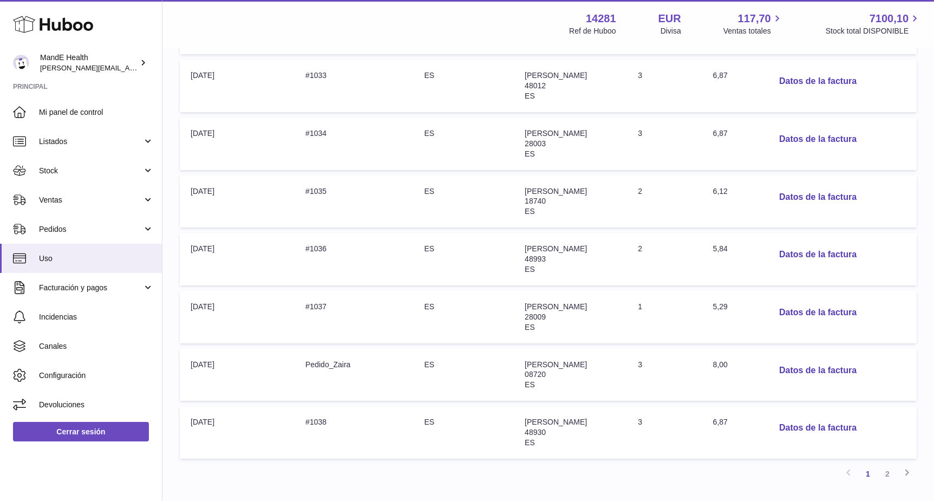
scroll to position [379, 0]
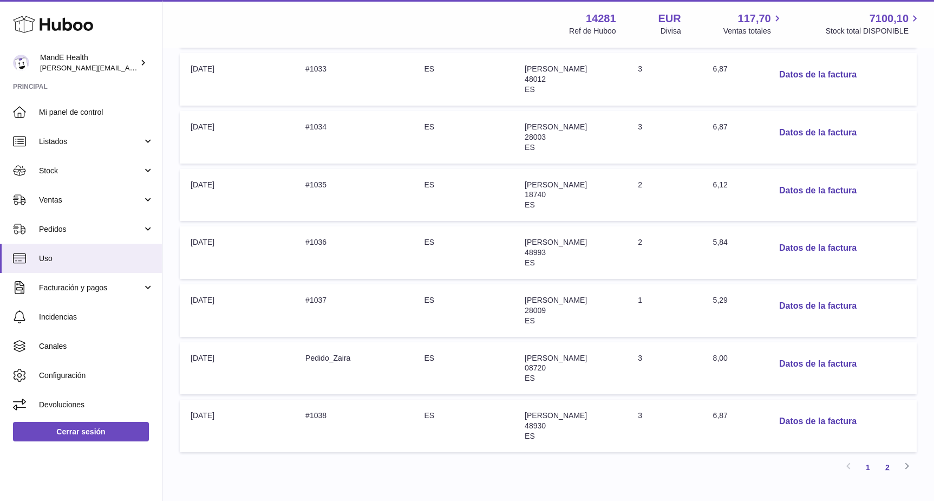
click at [886, 467] on link "2" at bounding box center [887, 467] width 19 height 19
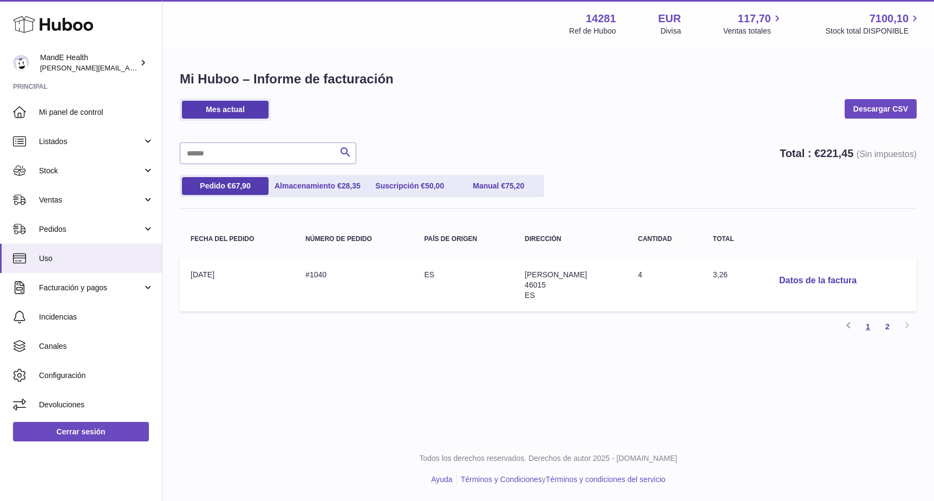
click at [869, 329] on link "1" at bounding box center [867, 326] width 19 height 19
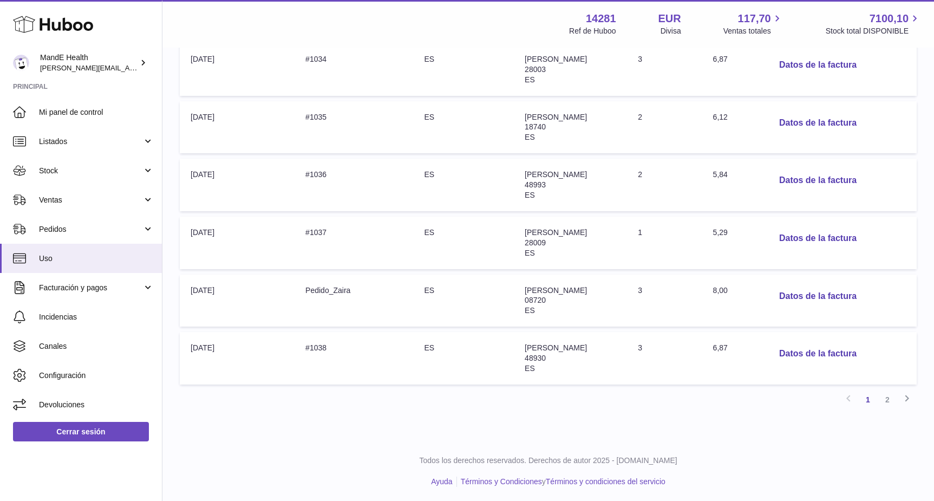
scroll to position [449, 0]
click at [888, 398] on link "2" at bounding box center [887, 397] width 19 height 19
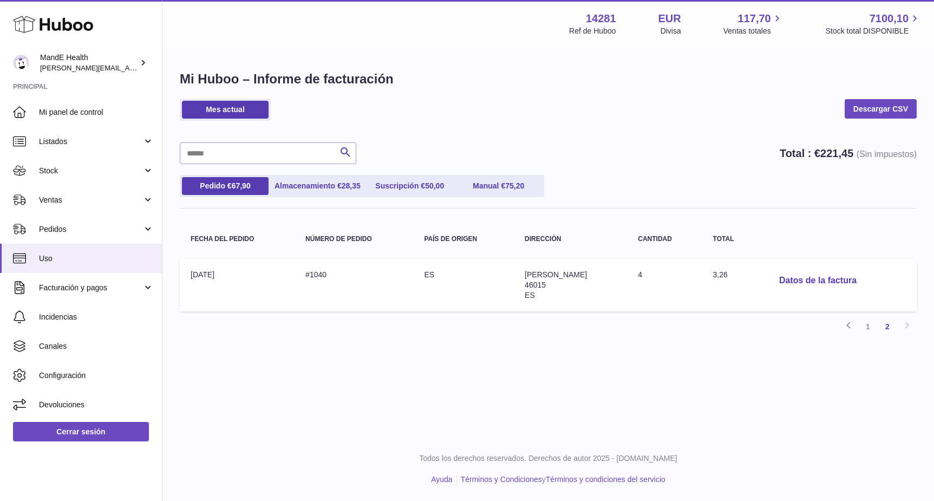
click at [760, 280] on td "Total: 3,26" at bounding box center [730, 285] width 57 height 53
click at [807, 282] on button "Datos de la factura" at bounding box center [818, 281] width 95 height 22
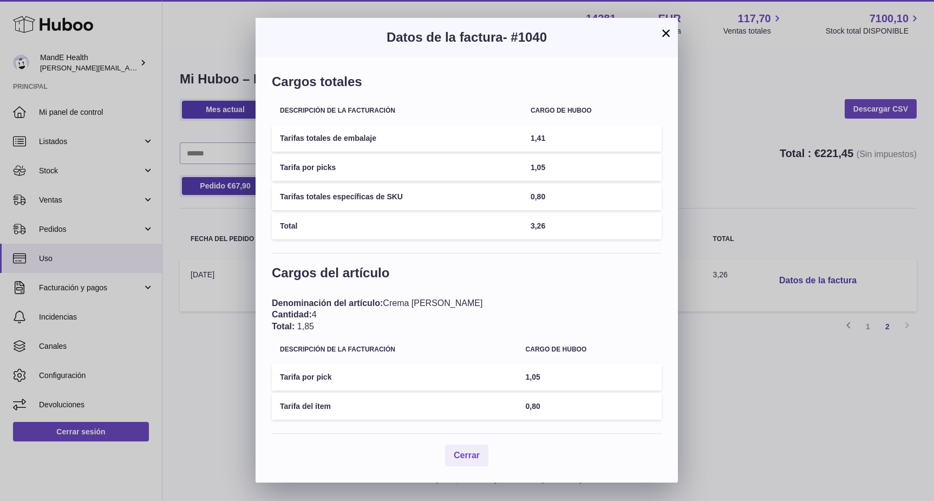
click at [663, 34] on button "×" at bounding box center [666, 33] width 13 height 13
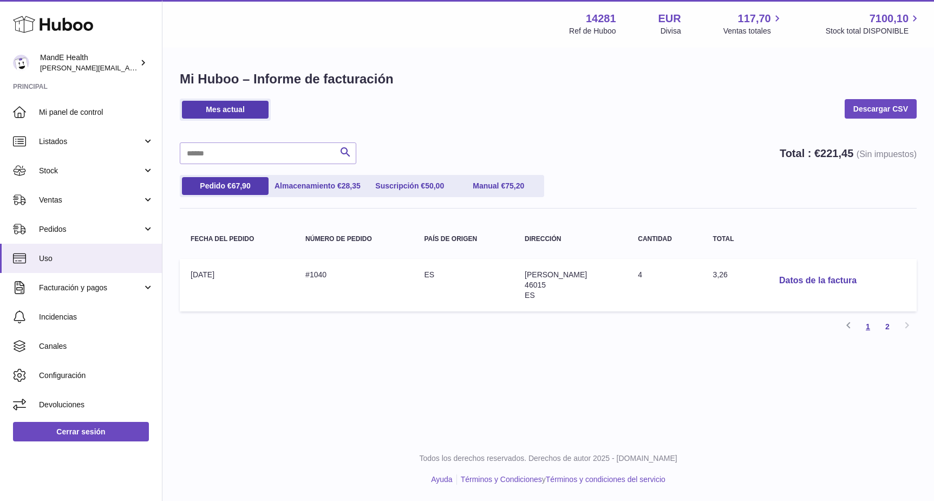
click at [871, 323] on link "1" at bounding box center [867, 326] width 19 height 19
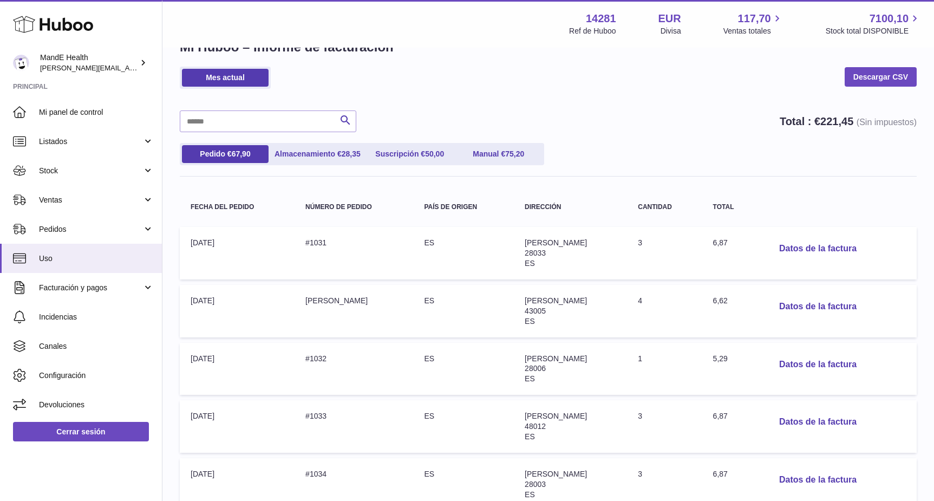
scroll to position [33, 0]
click at [826, 305] on button "Datos de la factura" at bounding box center [818, 306] width 95 height 22
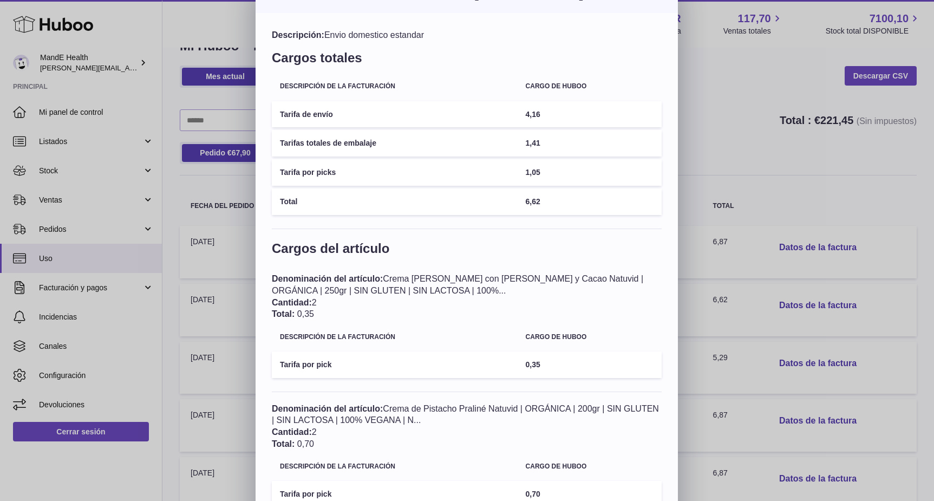
scroll to position [12, 0]
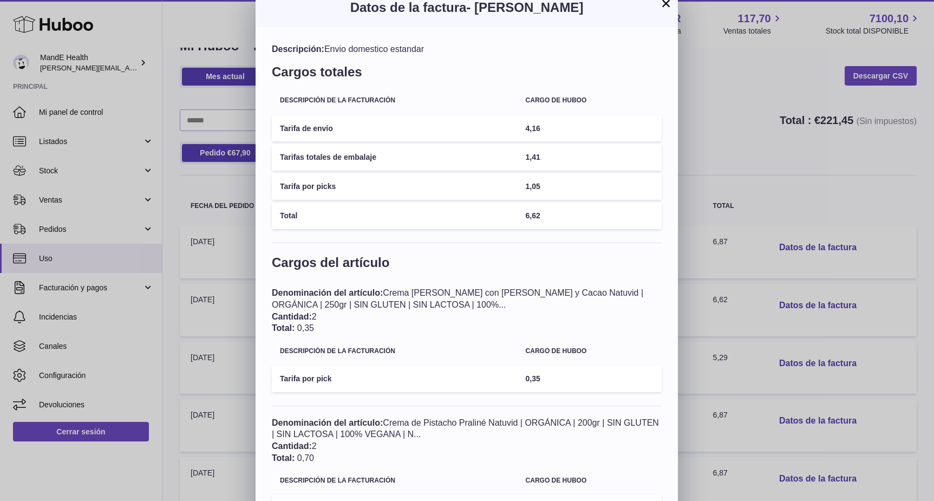
drag, startPoint x: 665, startPoint y: 8, endPoint x: 684, endPoint y: 17, distance: 21.8
click at [665, 8] on button "×" at bounding box center [666, 3] width 13 height 13
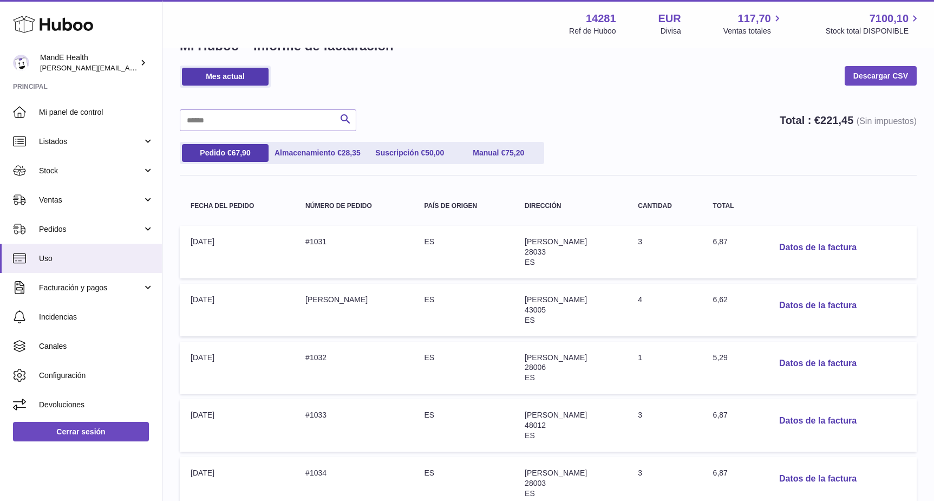
scroll to position [0, 0]
